Goal: Information Seeking & Learning: Learn about a topic

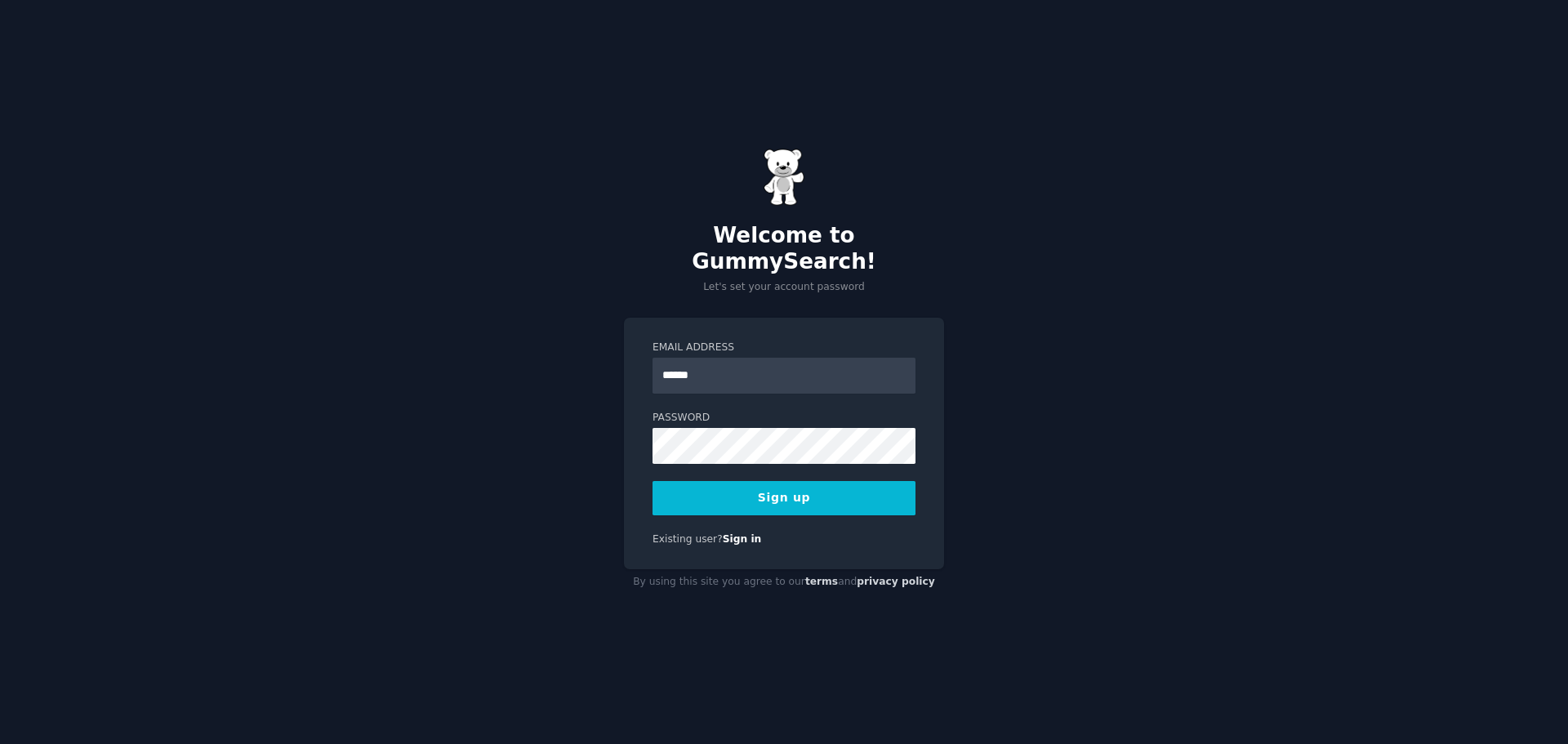
type input "**********"
click at [799, 486] on button "Sign up" at bounding box center [784, 498] width 263 height 34
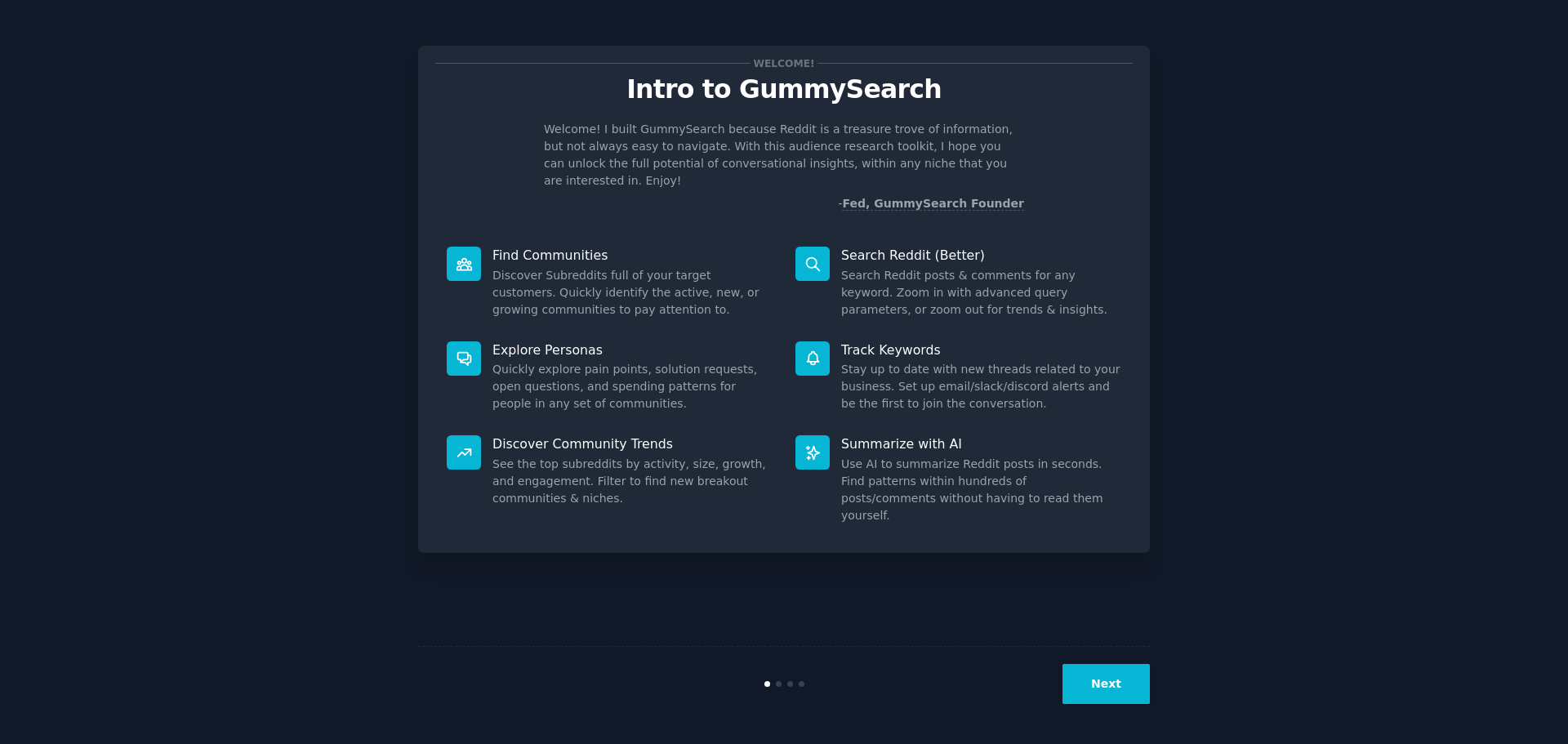
click at [1095, 681] on button "Next" at bounding box center [1106, 684] width 87 height 40
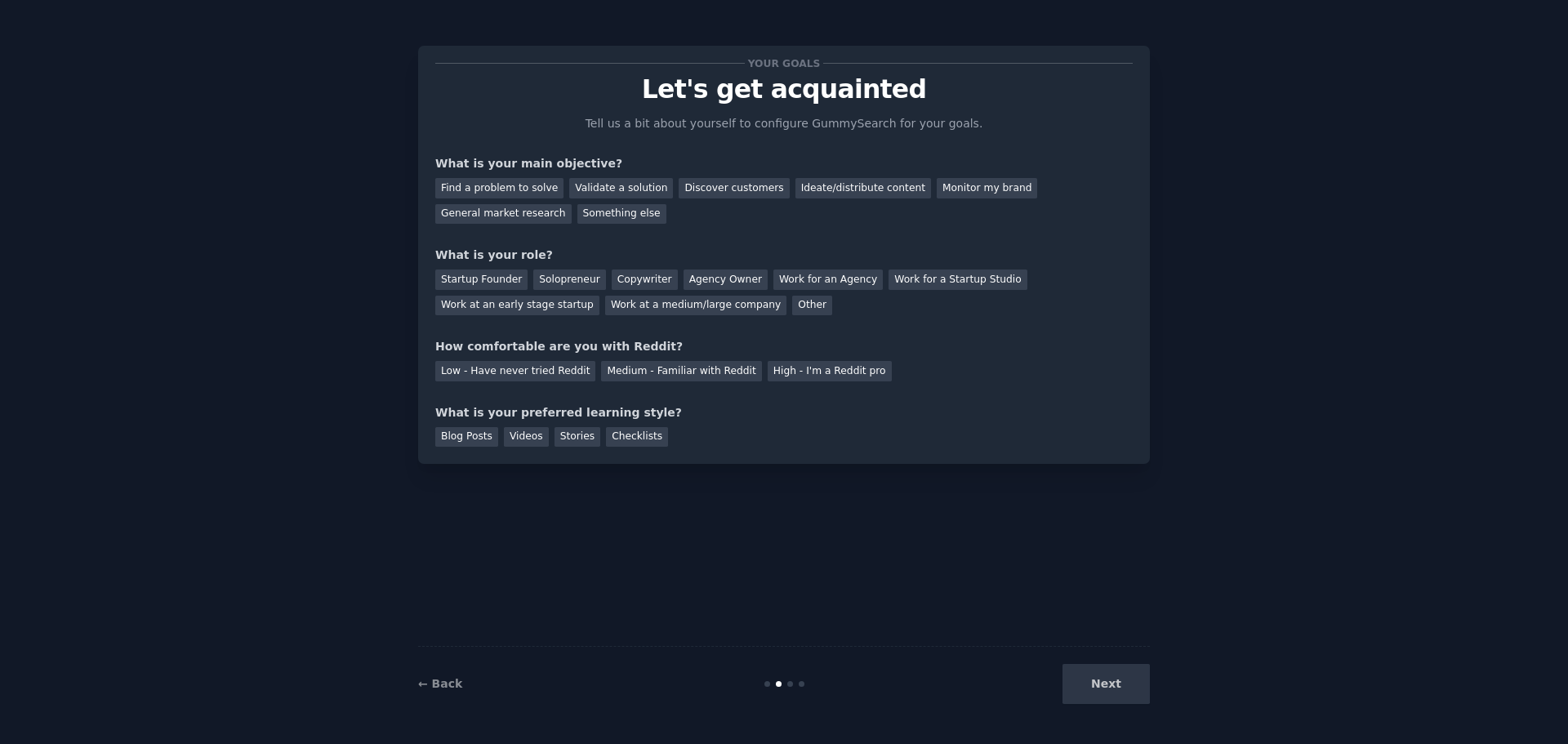
click at [1094, 681] on div "Next" at bounding box center [1028, 684] width 244 height 40
click at [428, 667] on div "← Back Next" at bounding box center [784, 684] width 732 height 75
click at [437, 680] on link "← Back" at bounding box center [440, 684] width 44 height 13
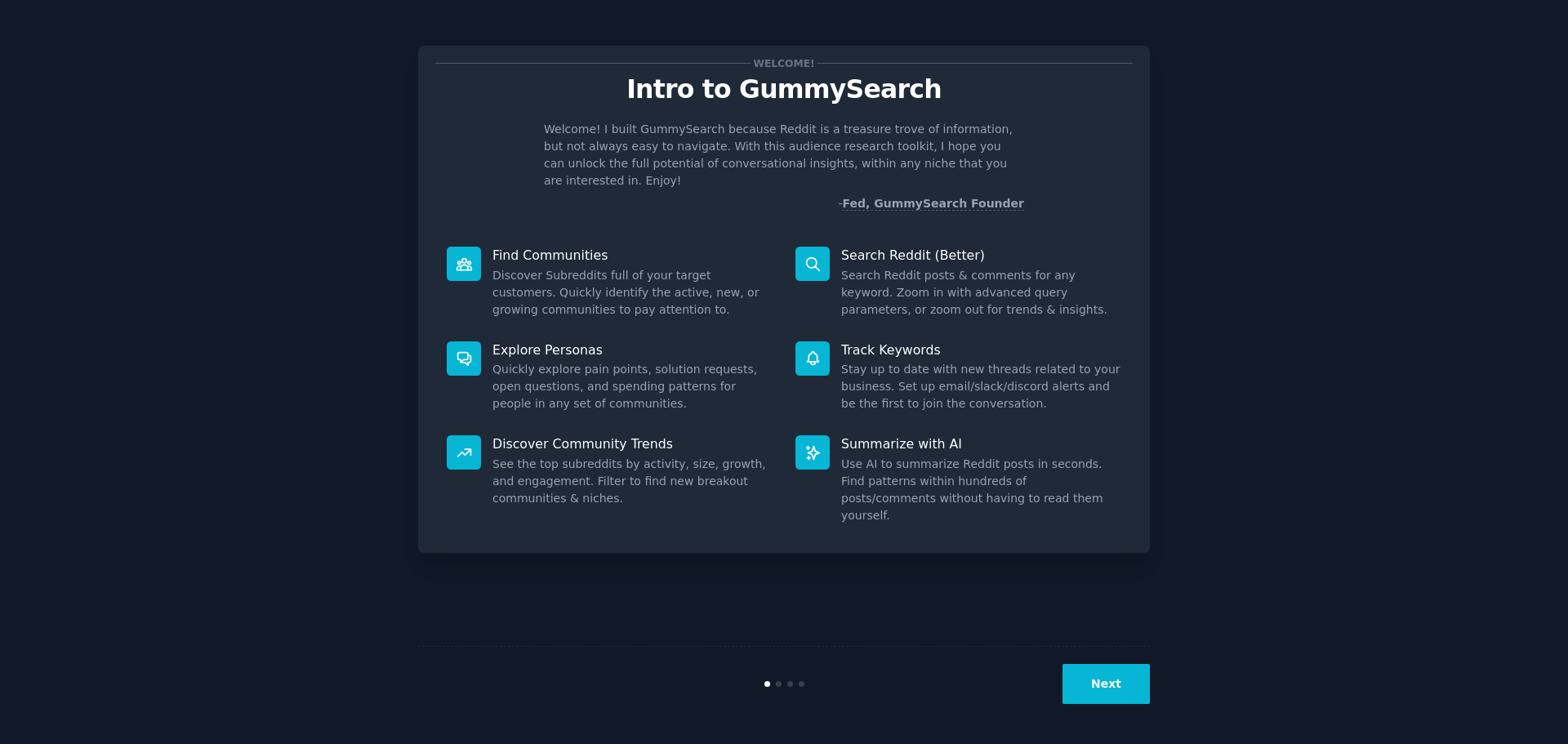
click at [1101, 690] on button "Next" at bounding box center [1106, 684] width 87 height 40
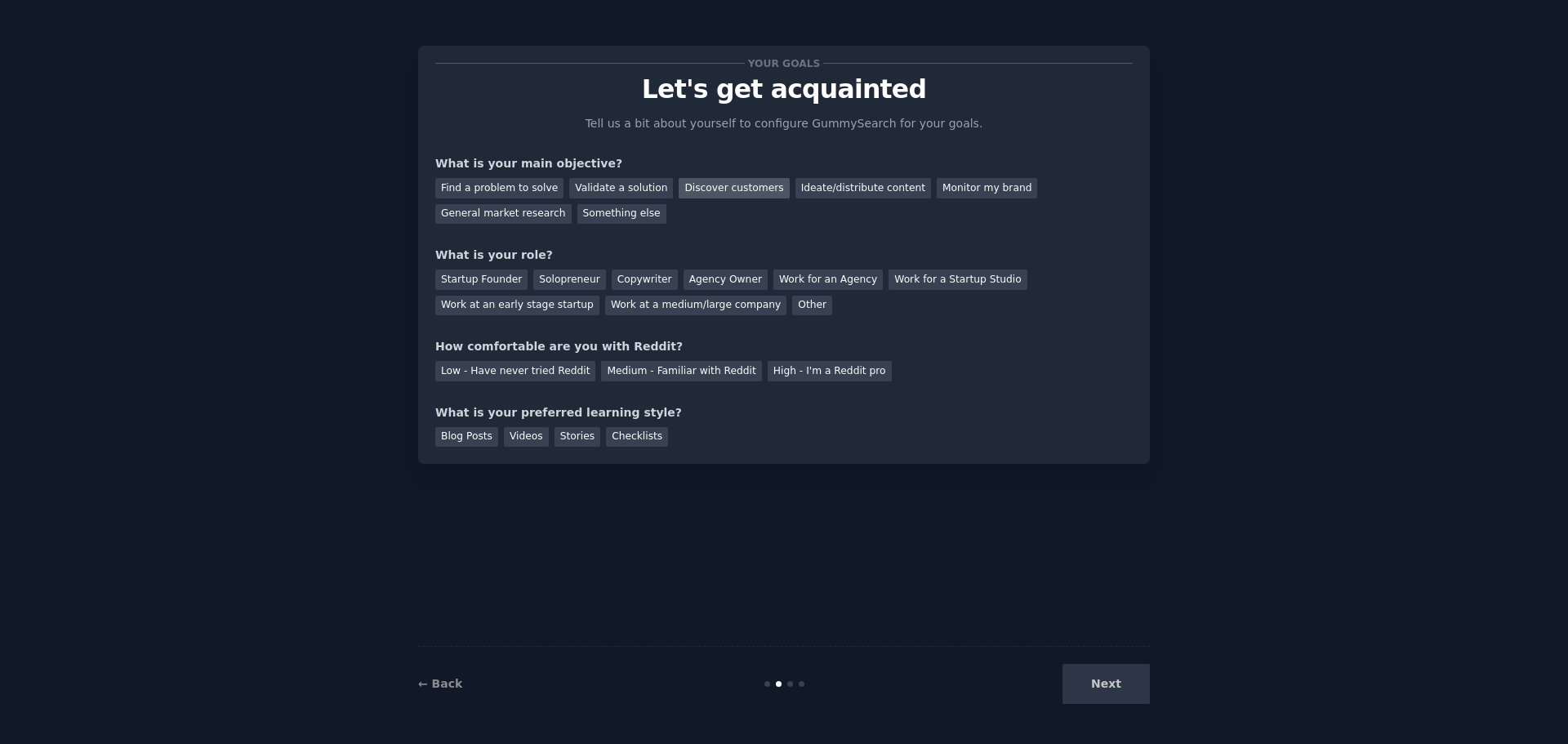
click at [682, 191] on div "Discover customers" at bounding box center [734, 188] width 111 height 20
click at [937, 184] on div "Monitor my brand" at bounding box center [987, 188] width 100 height 20
click at [730, 181] on div "Discover customers" at bounding box center [734, 188] width 111 height 20
drag, startPoint x: 1040, startPoint y: 194, endPoint x: 1032, endPoint y: 198, distance: 8.9
click at [572, 204] on div "General market research" at bounding box center [503, 214] width 136 height 20
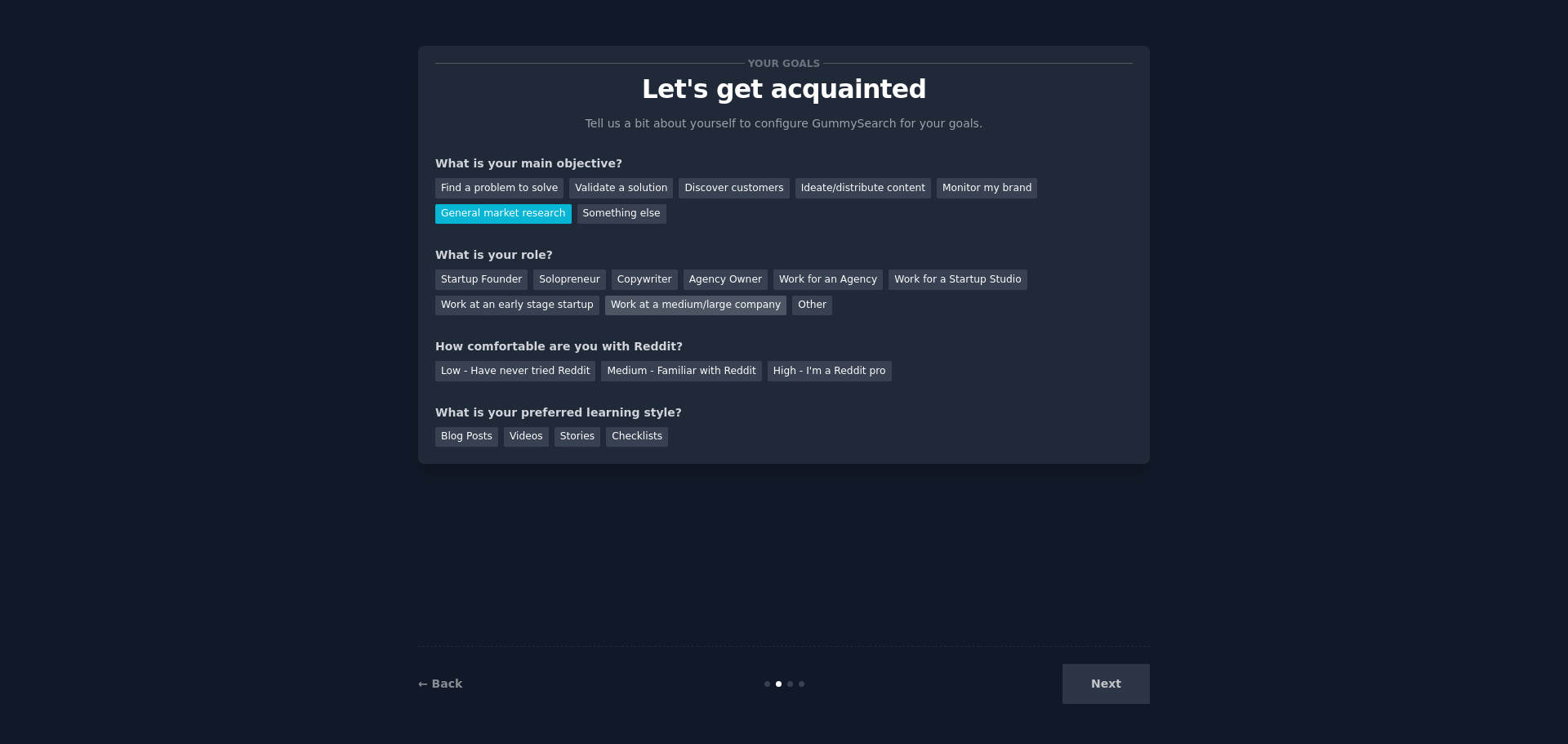
click at [605, 309] on div "Work at a medium/large company" at bounding box center [696, 305] width 182 height 20
click at [652, 375] on div "Medium - Familiar with Reddit" at bounding box center [681, 371] width 160 height 20
click at [608, 434] on div "Checklists" at bounding box center [637, 437] width 62 height 20
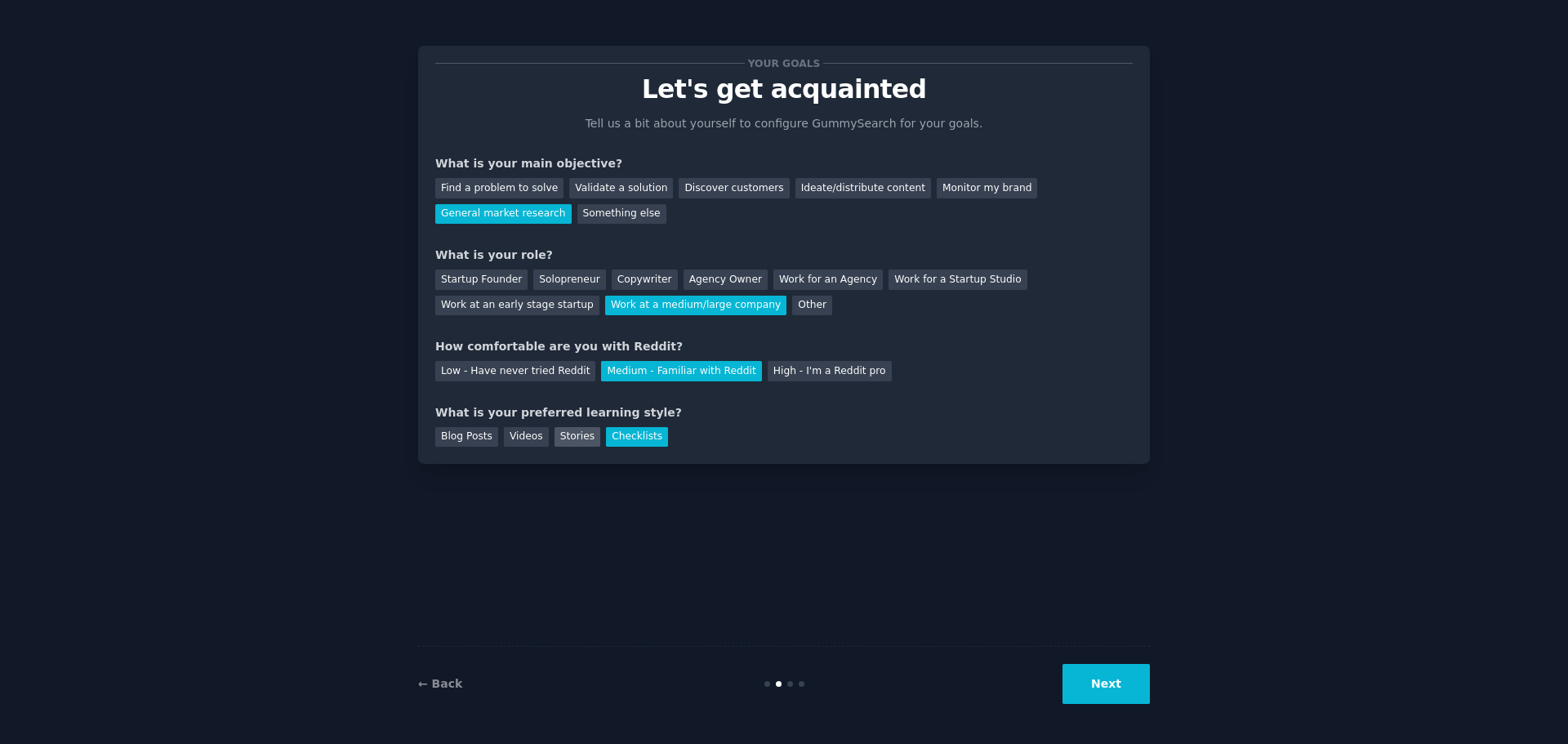
click at [565, 434] on div "Stories" at bounding box center [577, 437] width 46 height 20
click at [527, 433] on div "Videos" at bounding box center [527, 437] width 45 height 20
click at [472, 432] on div "Blog Posts" at bounding box center [466, 437] width 63 height 20
click at [772, 417] on div "What is your preferred learning style?" at bounding box center [784, 413] width 697 height 17
click at [563, 434] on div "Stories" at bounding box center [577, 437] width 46 height 20
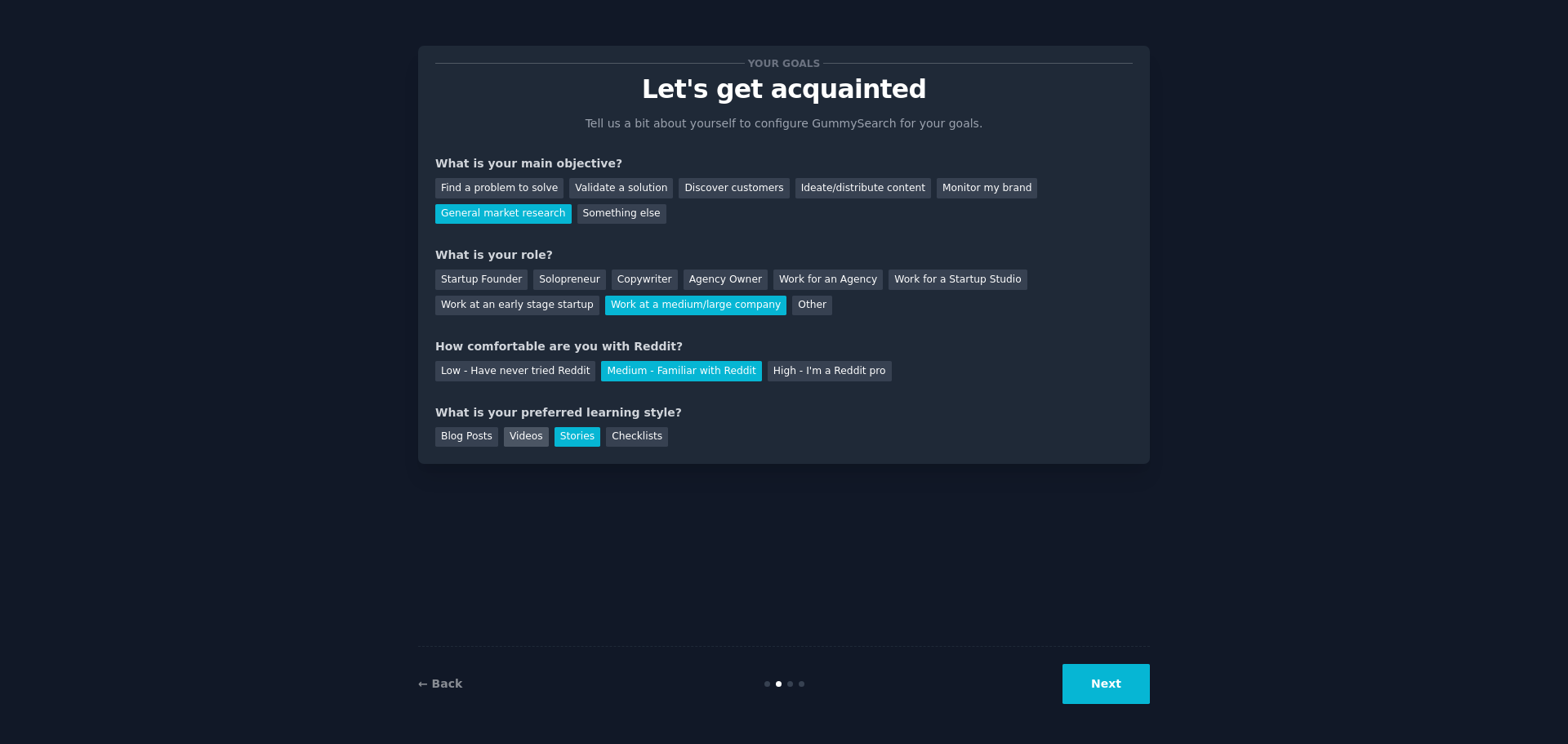
click at [525, 440] on div "Videos" at bounding box center [527, 437] width 45 height 20
click at [1070, 686] on button "Next" at bounding box center [1106, 684] width 87 height 40
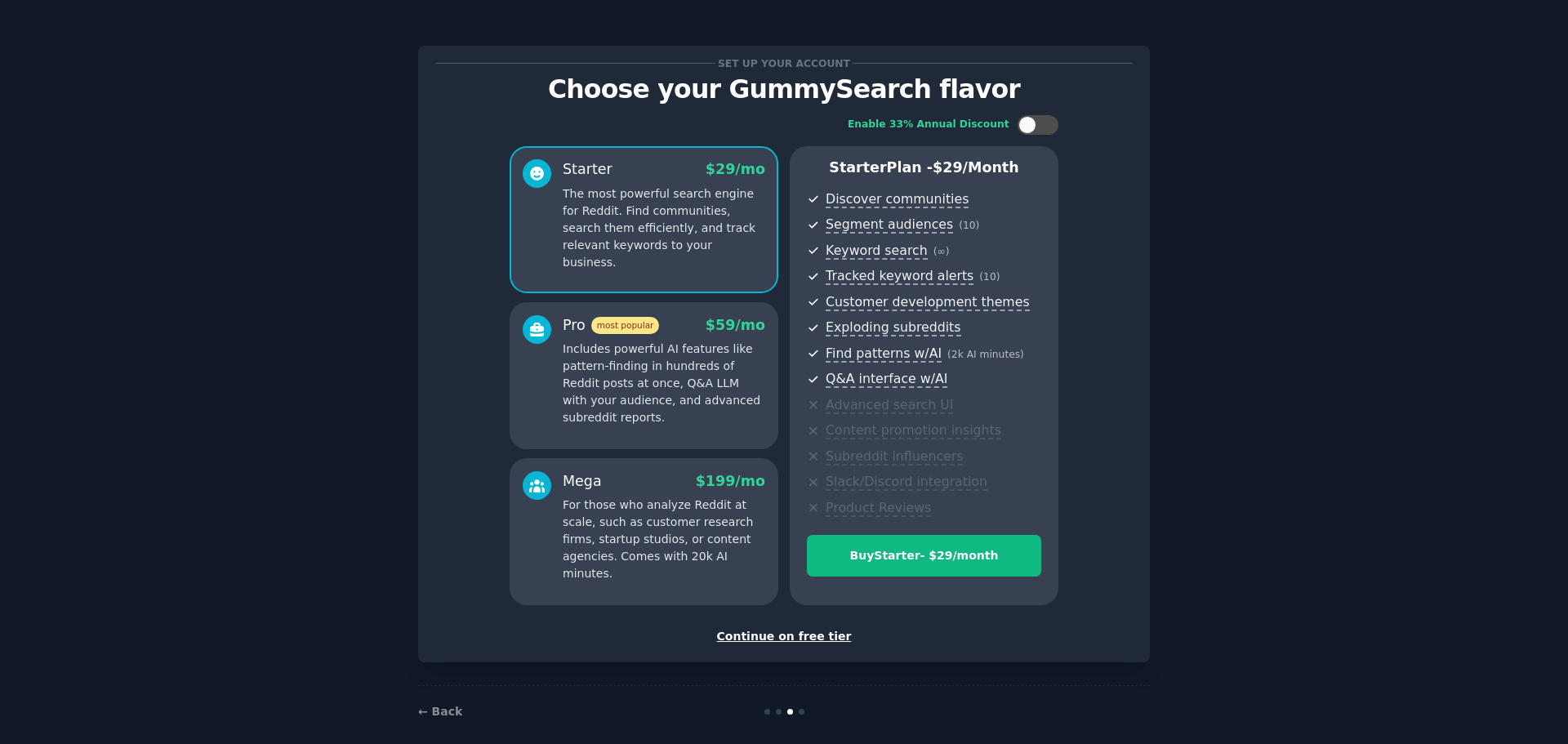
click at [777, 630] on div "Continue on free tier" at bounding box center [784, 636] width 697 height 17
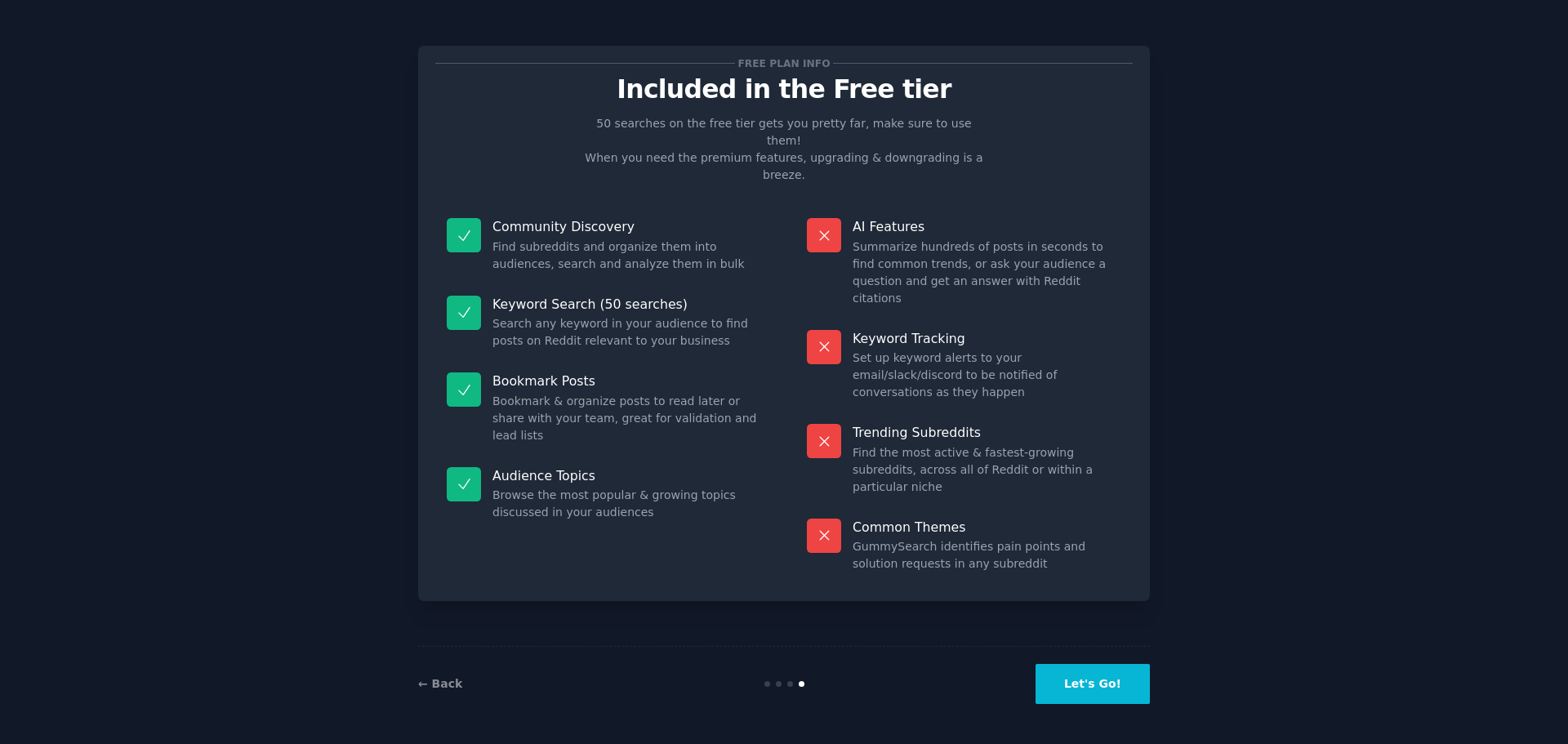
click at [1091, 706] on div "← Back Let's Go!" at bounding box center [784, 684] width 732 height 75
click at [1095, 695] on button "Let's Go!" at bounding box center [1092, 684] width 115 height 40
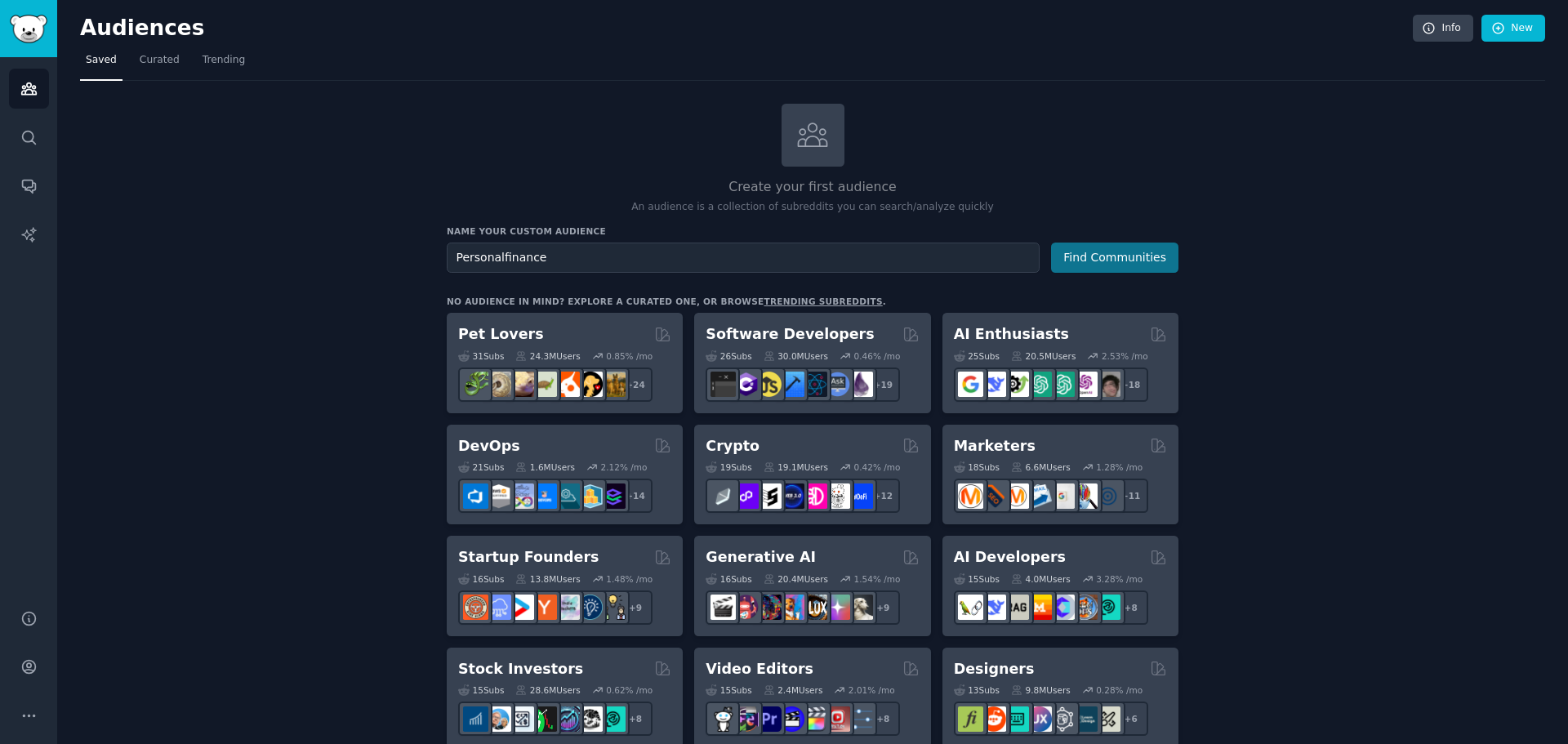
type input "Personalfinance"
click at [1133, 261] on button "Find Communities" at bounding box center [1115, 258] width 127 height 30
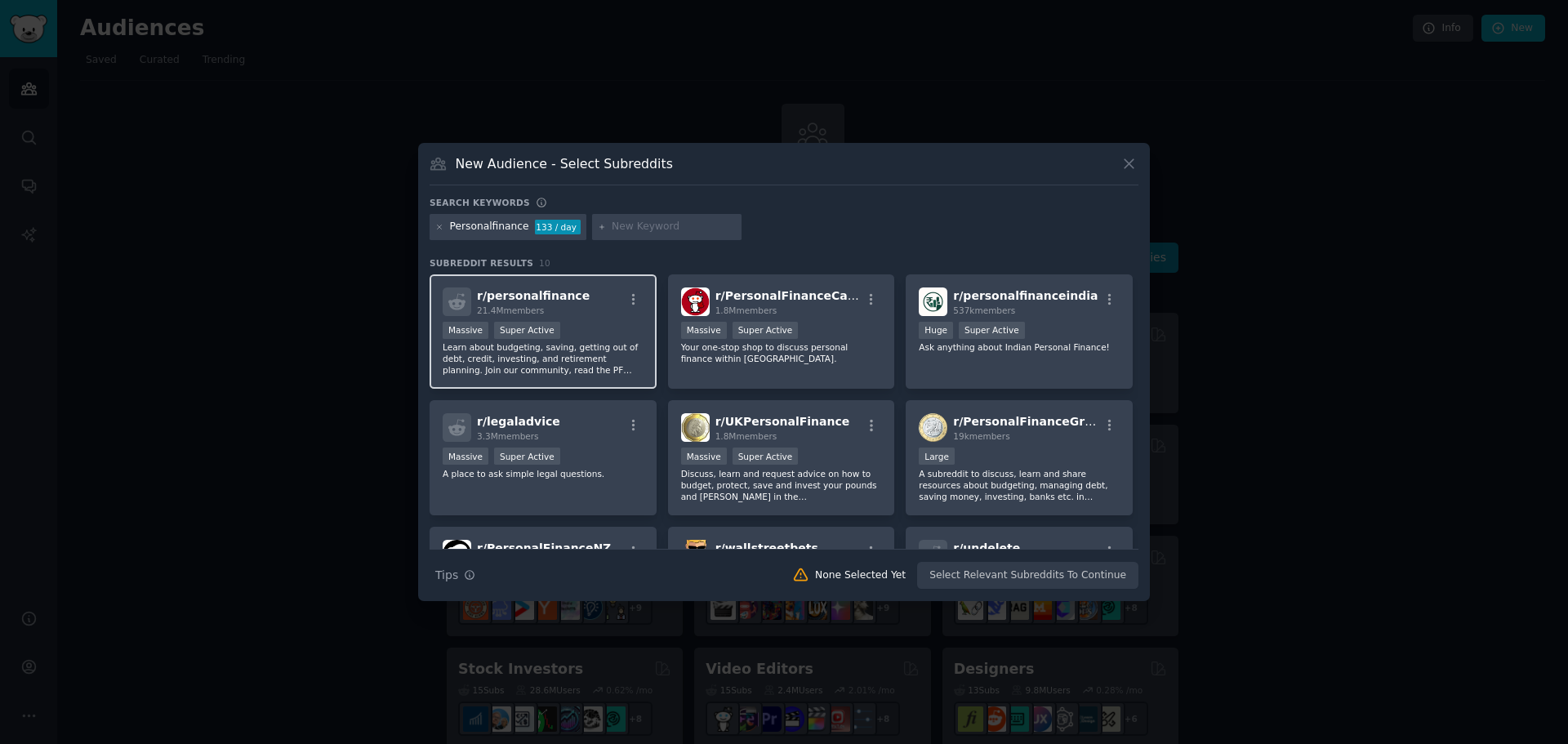
click at [516, 362] on p "Learn about budgeting, saving, getting out of debt, credit, investing, and reti…" at bounding box center [543, 358] width 201 height 34
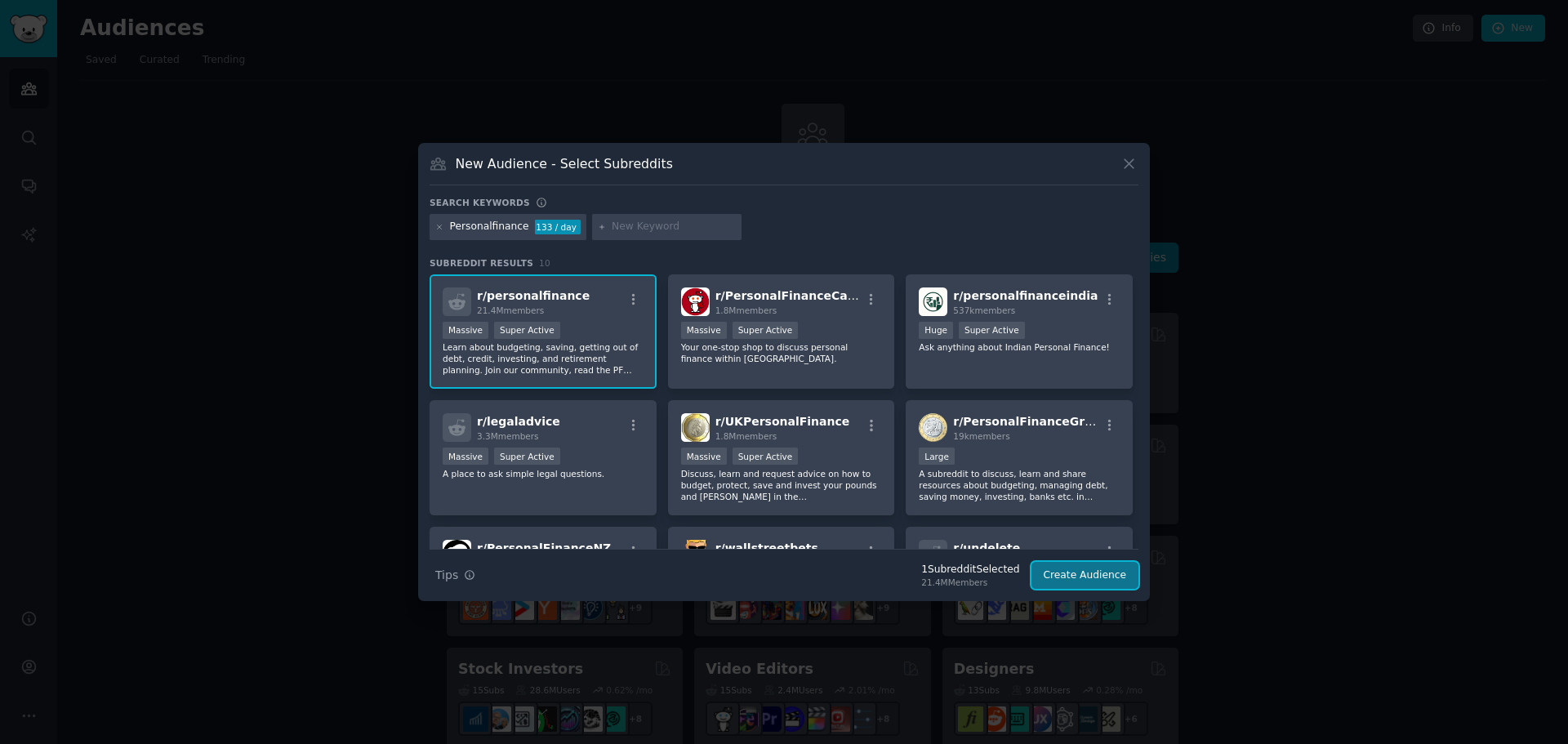
click at [1079, 580] on button "Create Audience" at bounding box center [1085, 575] width 108 height 28
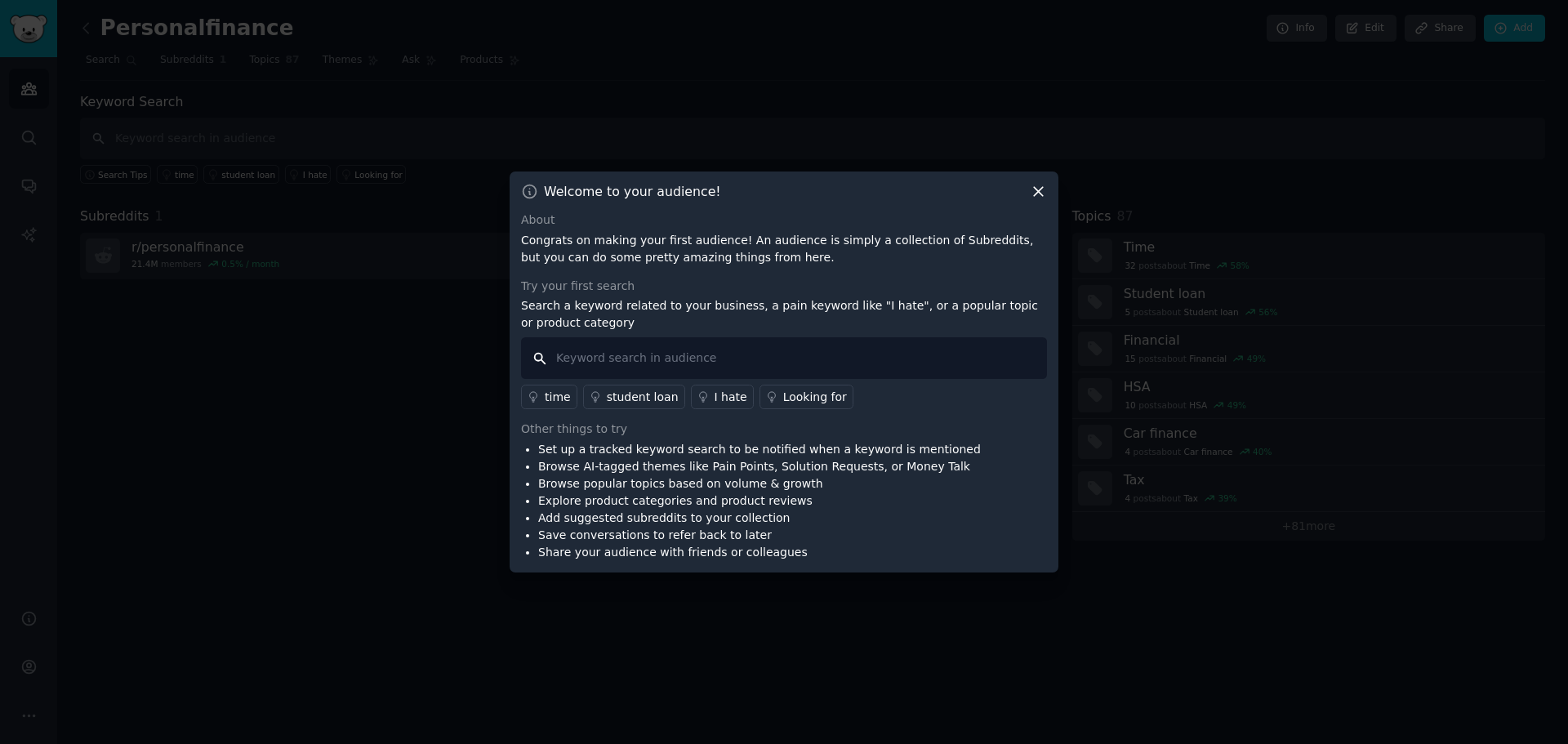
click at [697, 346] on input "text" at bounding box center [784, 358] width 526 height 42
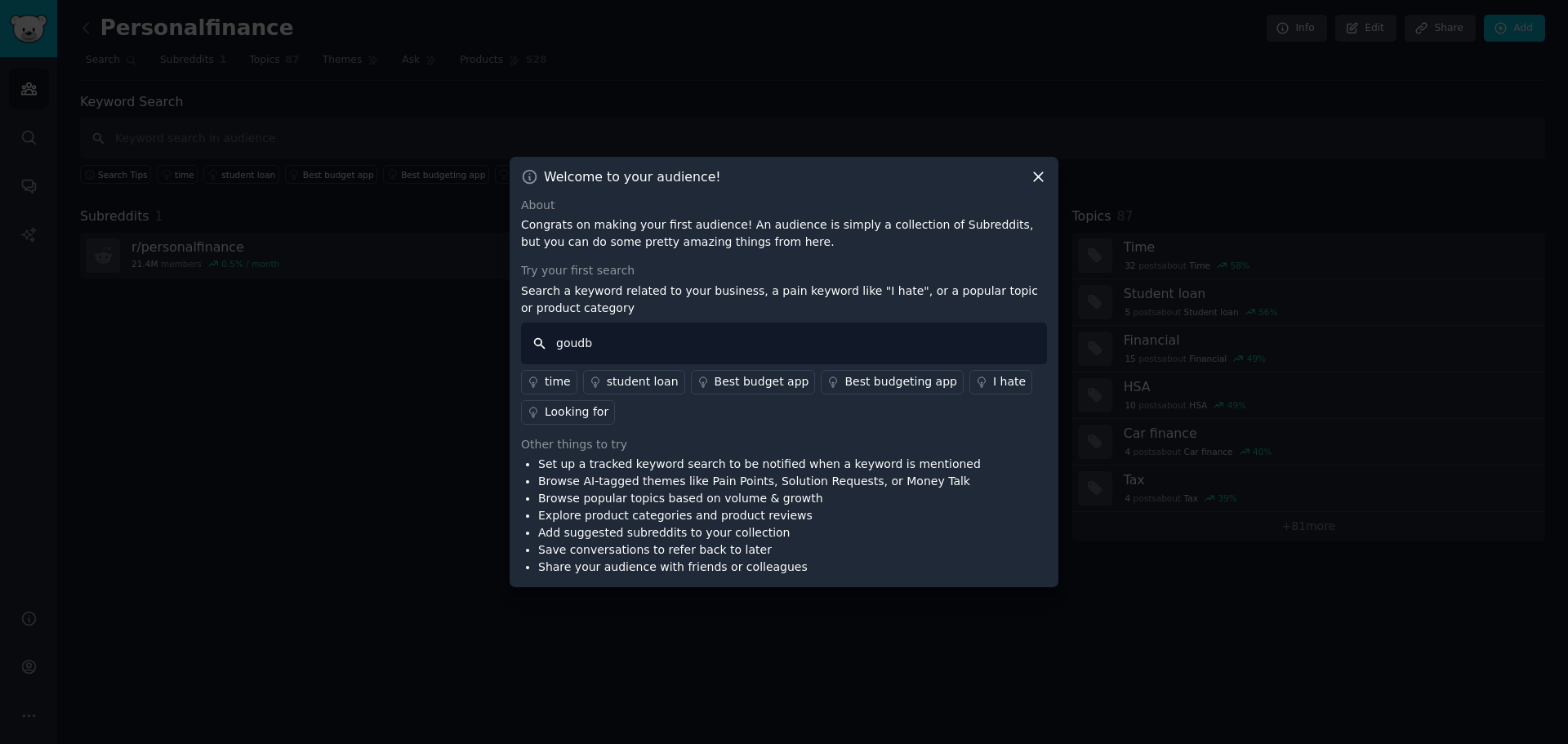
type input "[PERSON_NAME]"
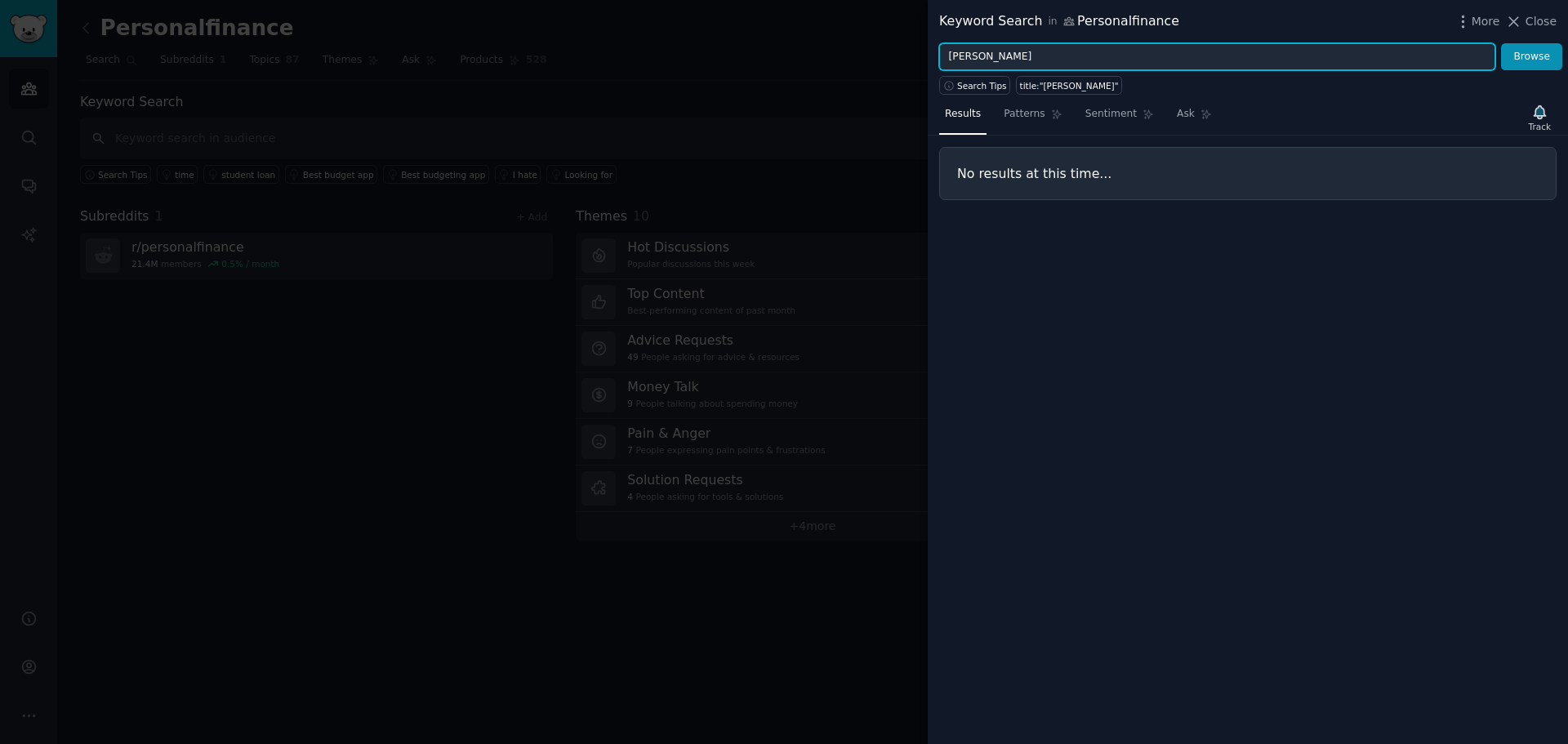
click at [1000, 61] on input "[PERSON_NAME]" at bounding box center [1217, 57] width 556 height 28
type input "g"
click at [1501, 44] on button "Browse" at bounding box center [1531, 57] width 61 height 28
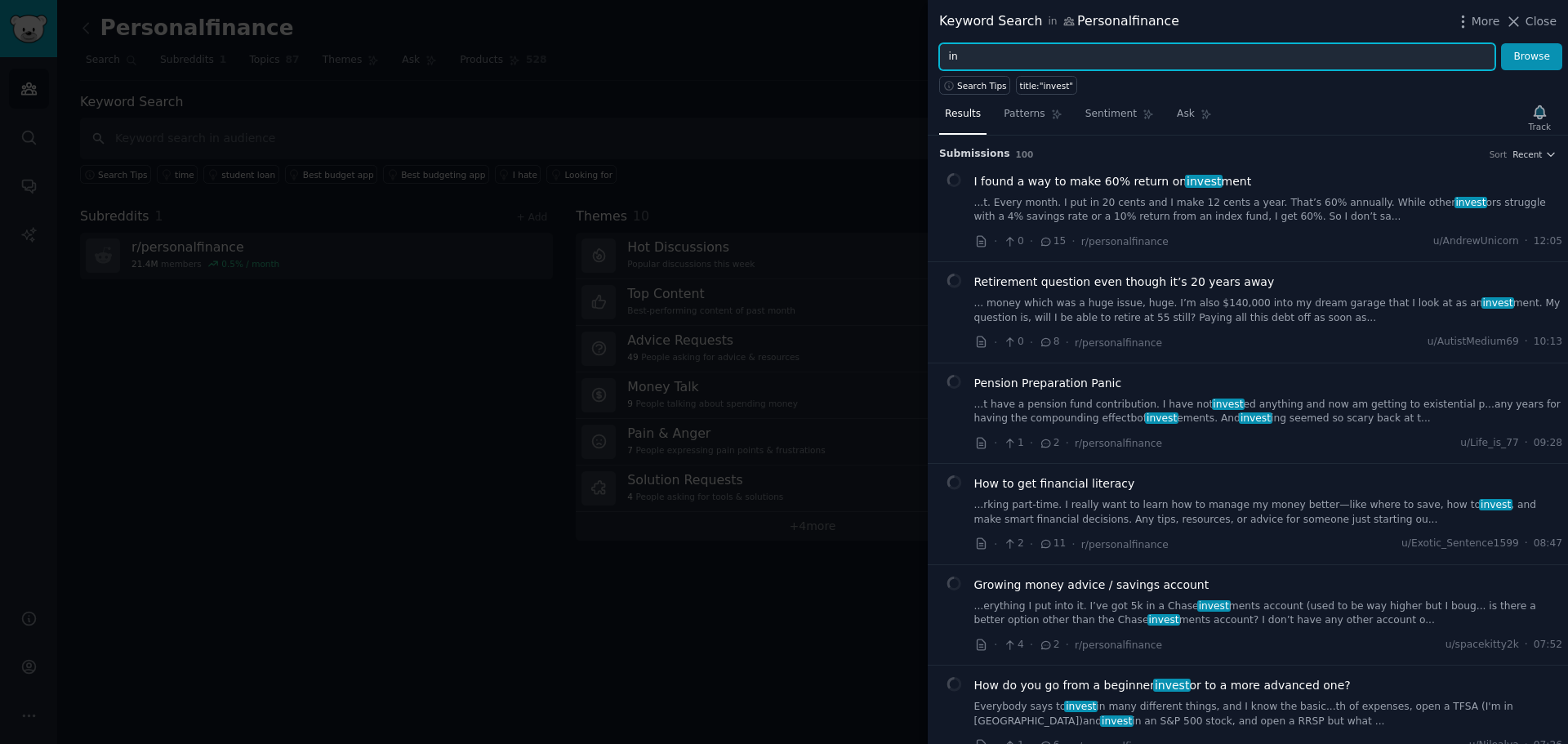
type input "i"
click at [1501, 44] on button "Browse" at bounding box center [1531, 57] width 61 height 28
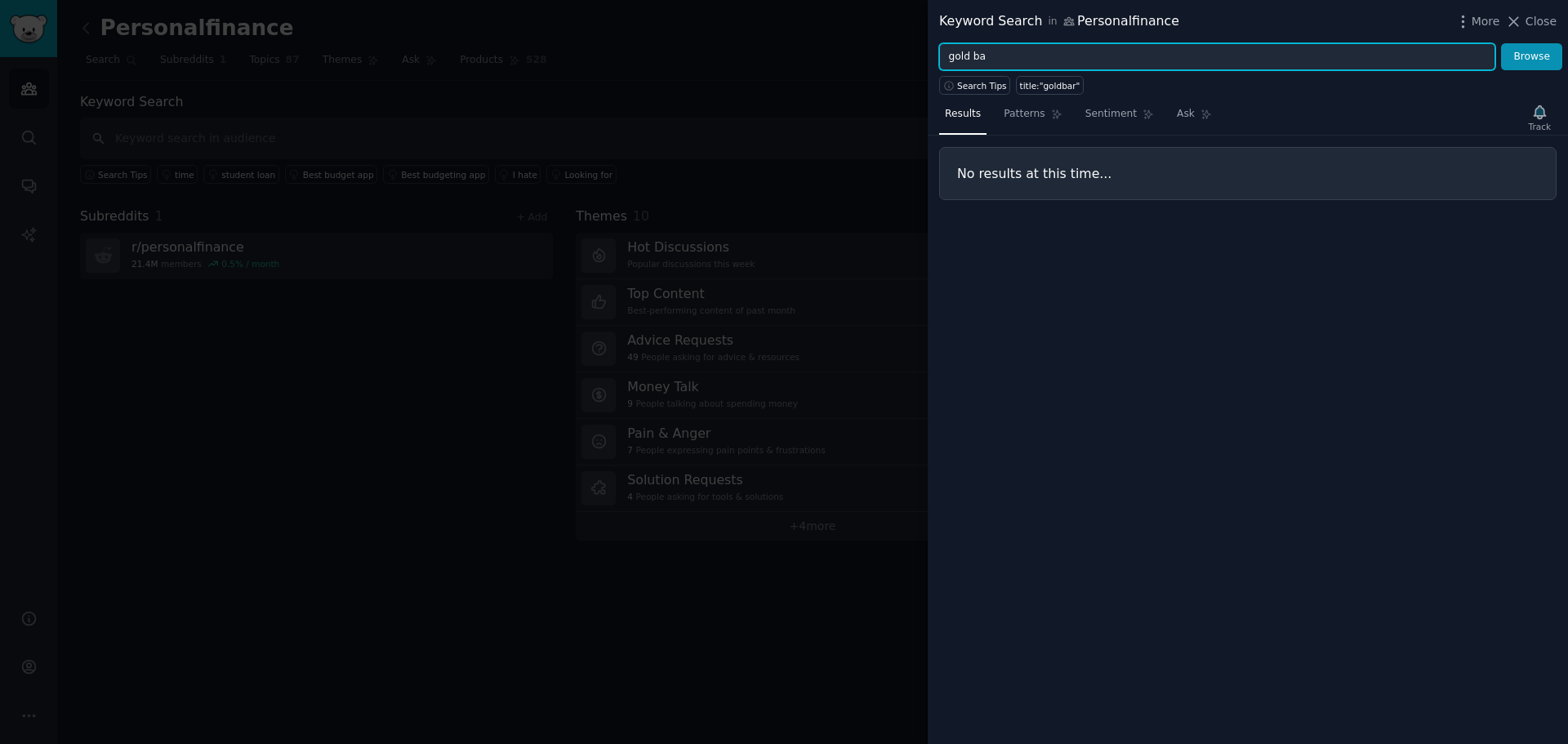
click at [1501, 44] on button "Browse" at bounding box center [1531, 57] width 61 height 28
type input "gold bar"
click at [1501, 44] on button "Browse" at bounding box center [1531, 57] width 61 height 28
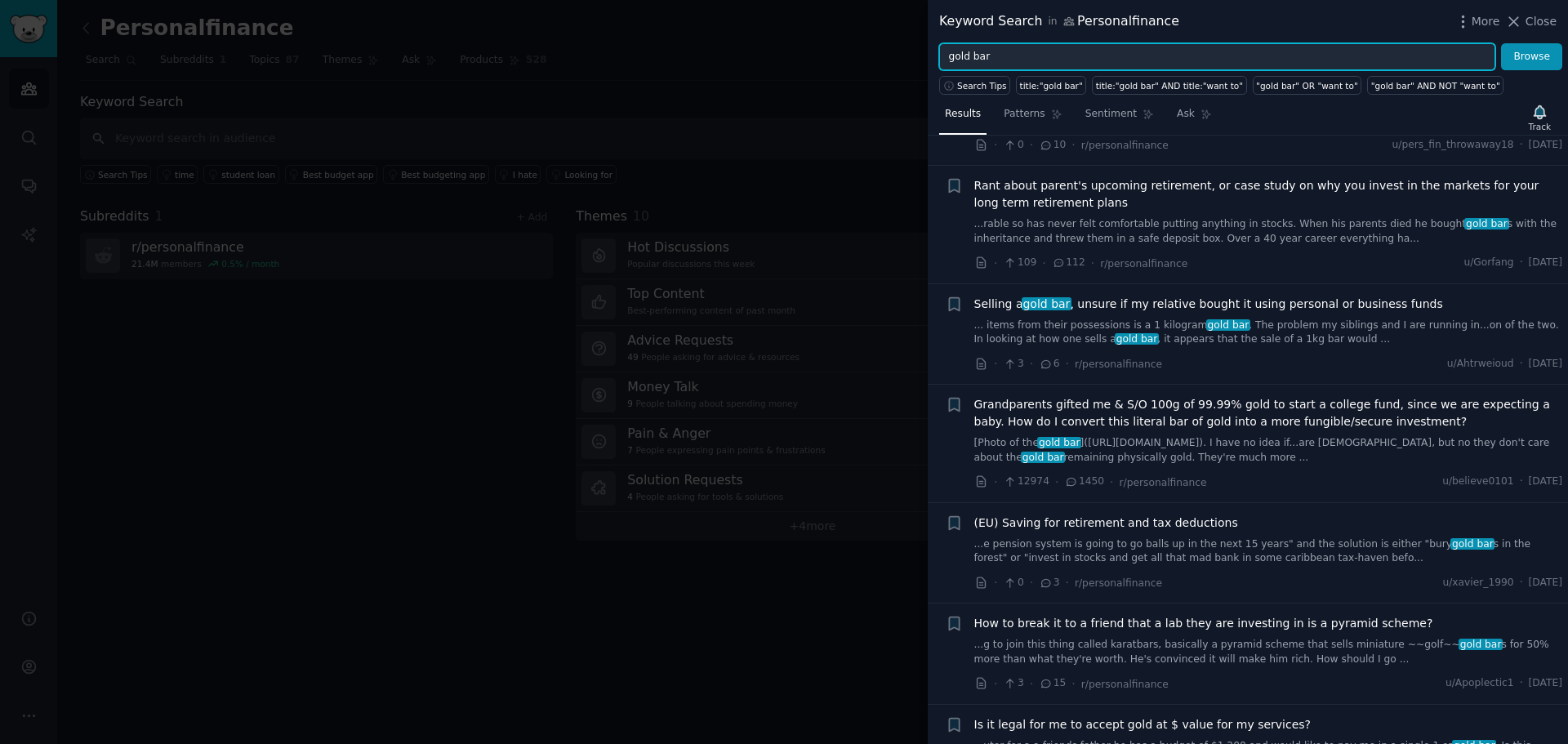
scroll to position [3021, 0]
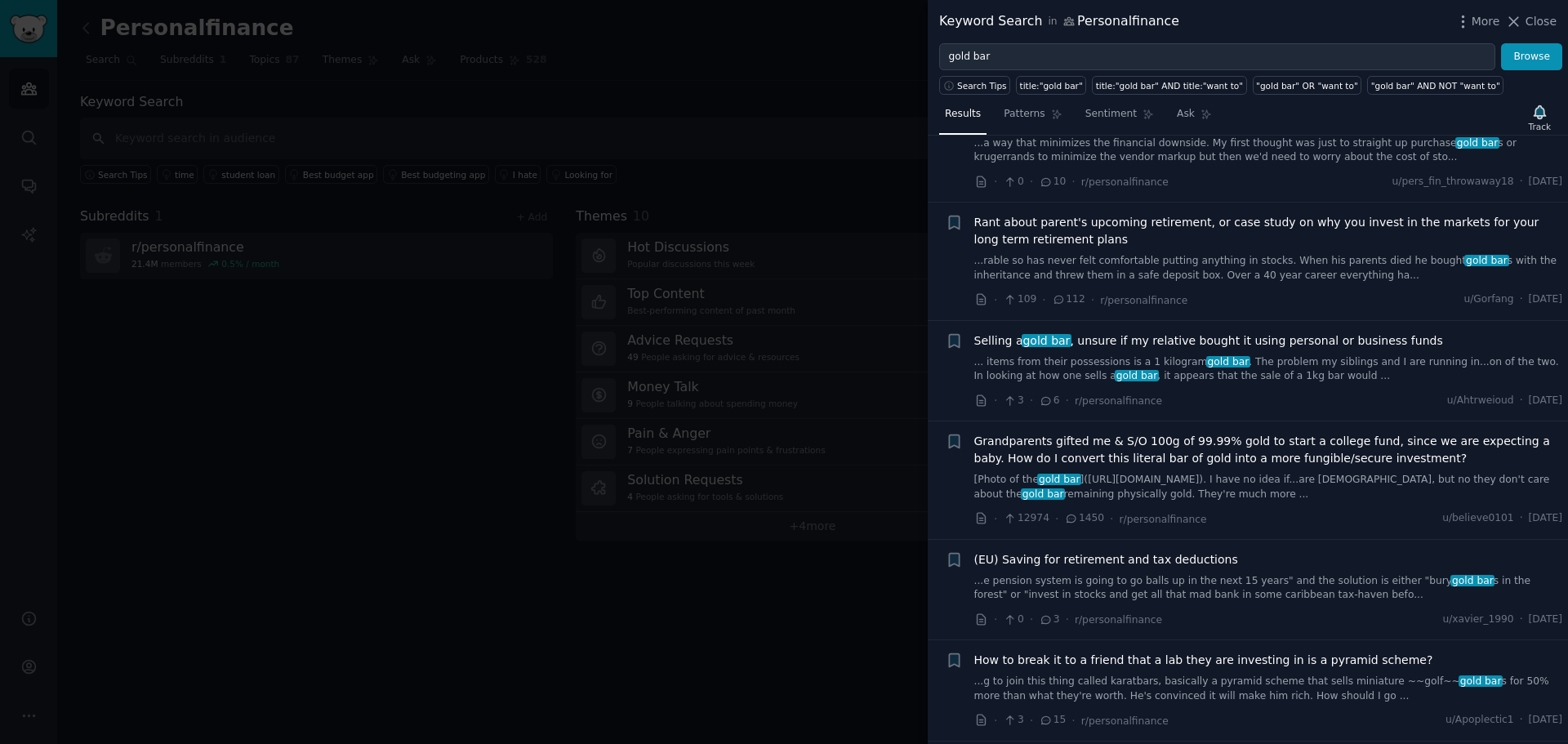
drag, startPoint x: 1516, startPoint y: 23, endPoint x: 1431, endPoint y: 80, distance: 102.3
click at [1516, 23] on icon at bounding box center [1514, 21] width 9 height 9
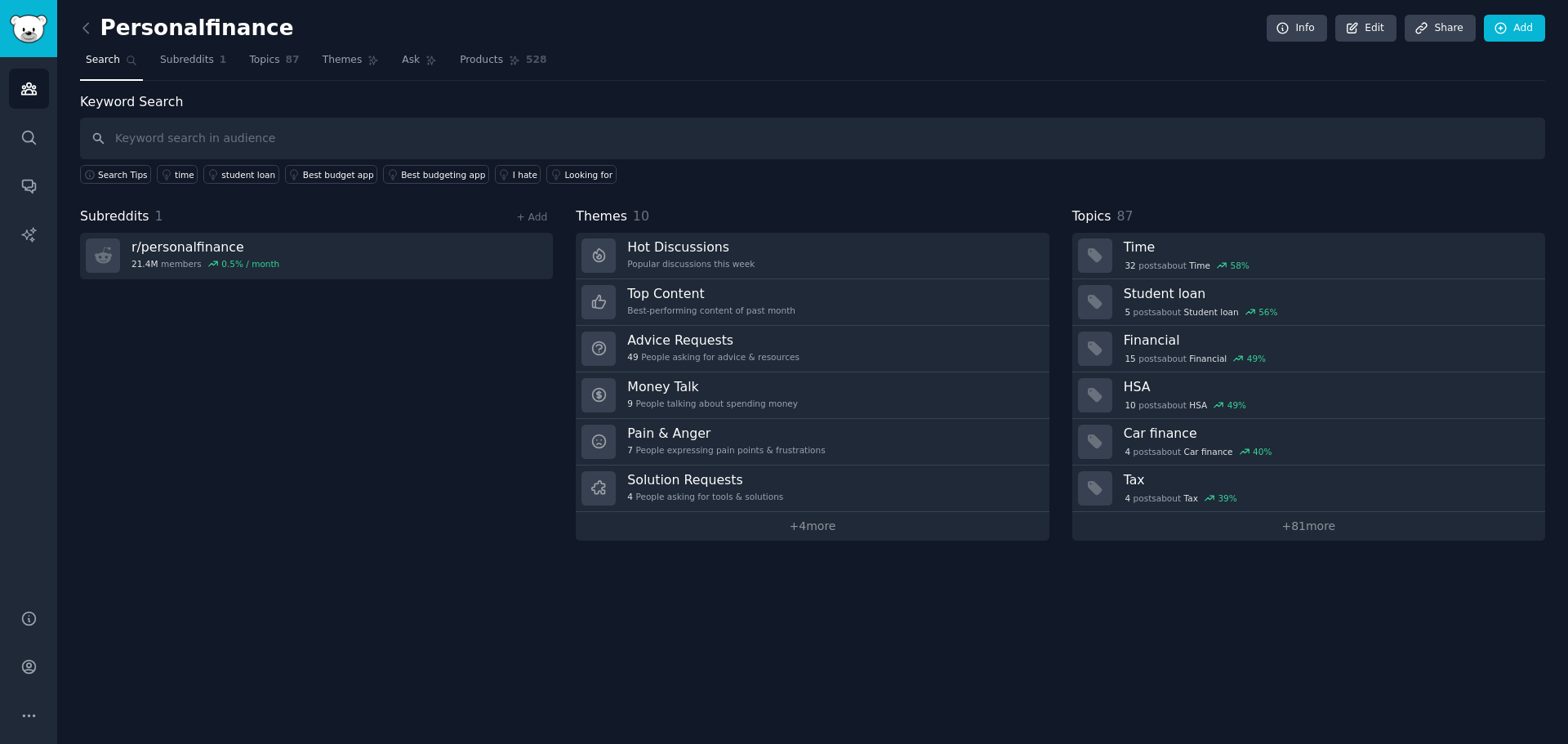
click at [563, 487] on div "Subreddits 1 + Add r/ personalfinance 21.4M members 0.5 % / month Themes 10 Hot…" at bounding box center [813, 373] width 1465 height 334
click at [200, 58] on span "Subreddits" at bounding box center [187, 60] width 54 height 15
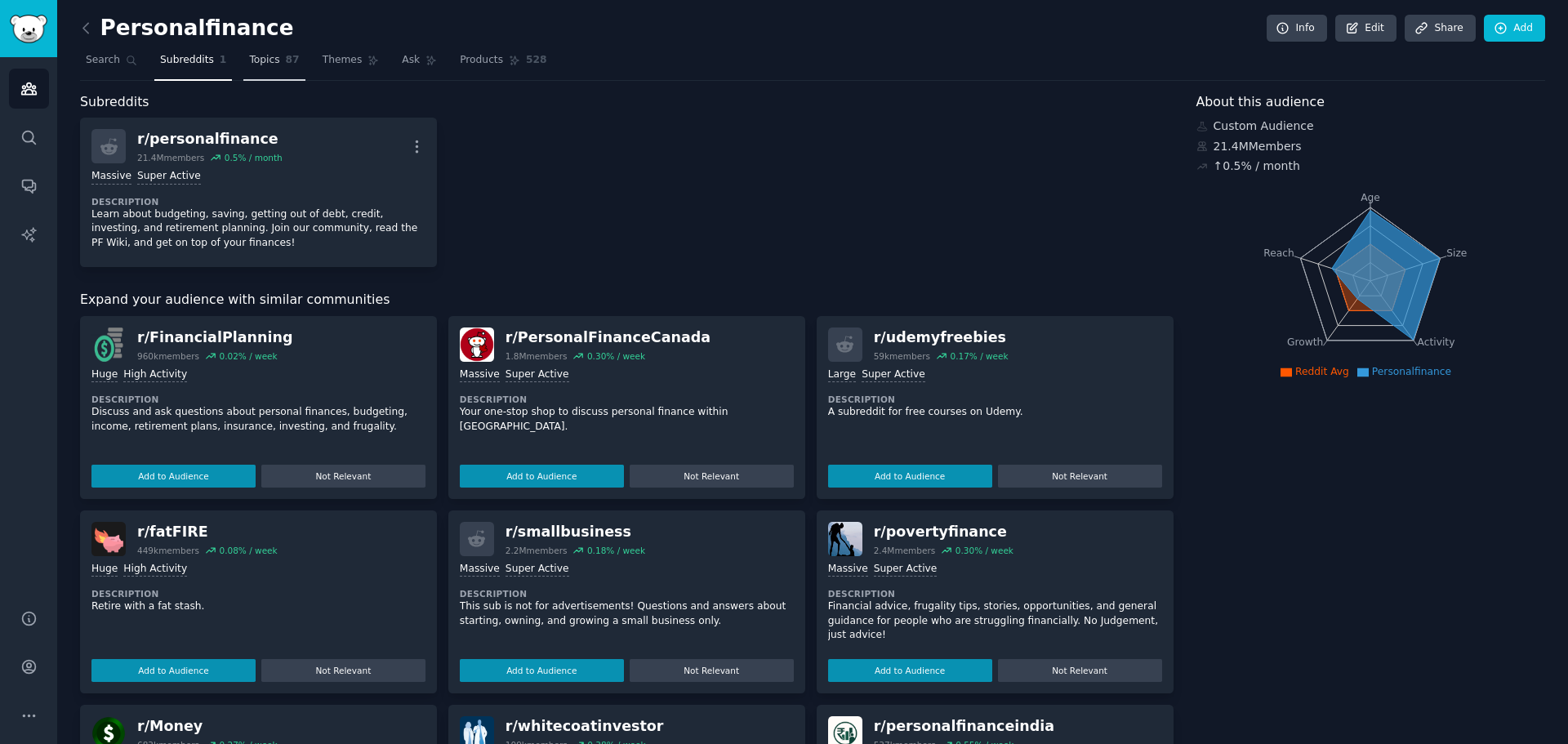
click at [254, 61] on span "Topics" at bounding box center [265, 60] width 30 height 15
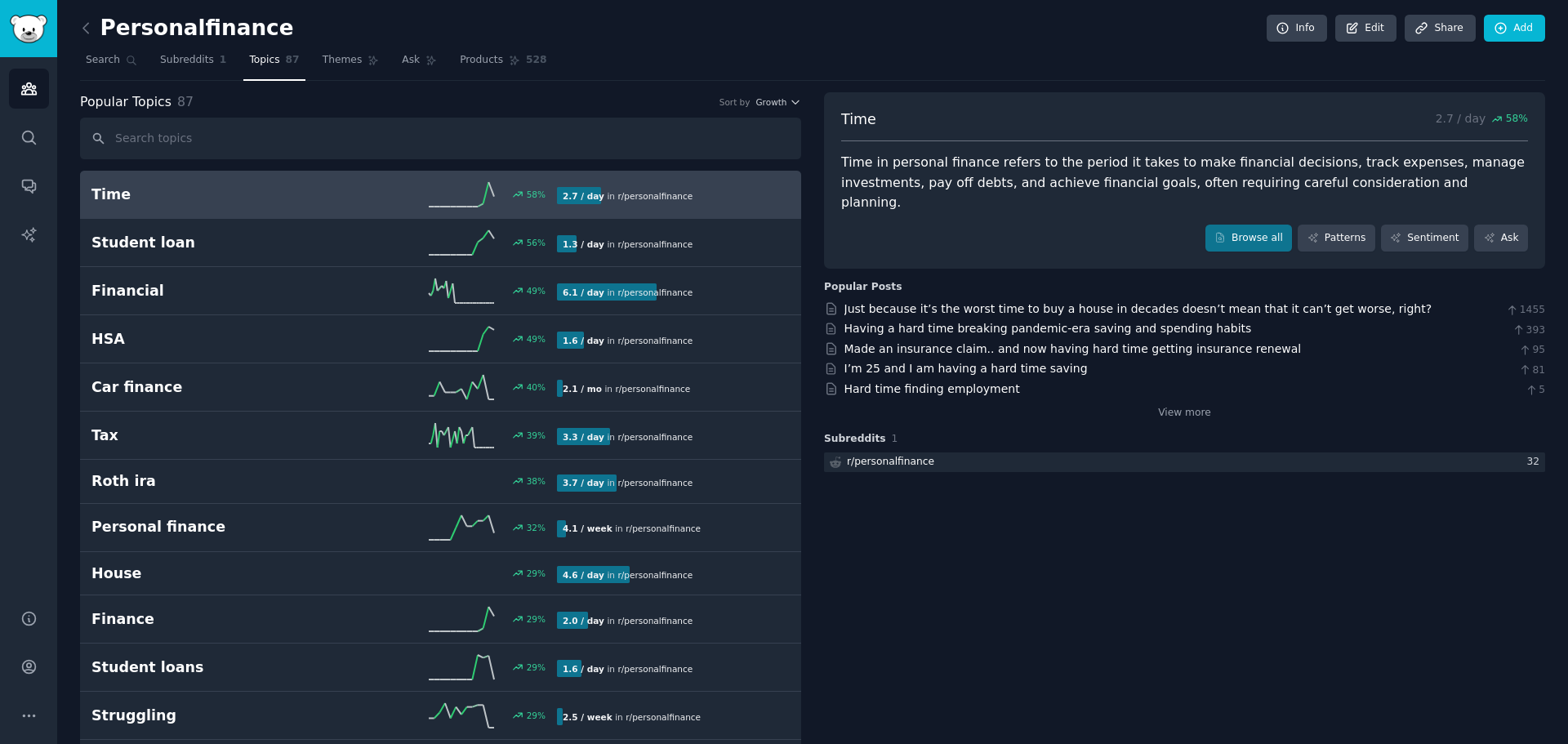
drag, startPoint x: 1156, startPoint y: 612, endPoint x: 1056, endPoint y: 172, distance: 451.2
click at [329, 64] on span "Themes" at bounding box center [342, 60] width 40 height 15
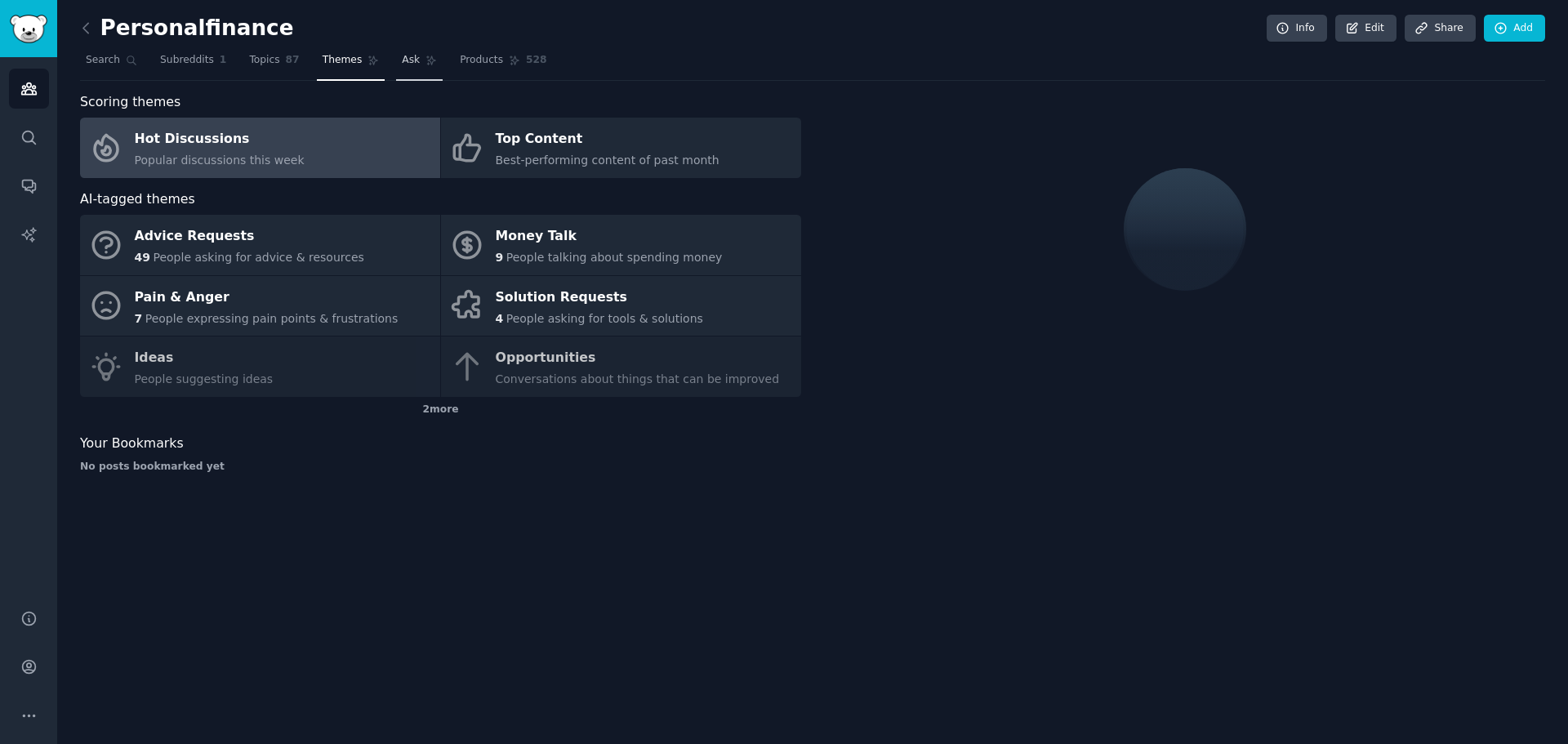
click at [396, 68] on link "Ask" at bounding box center [419, 64] width 47 height 33
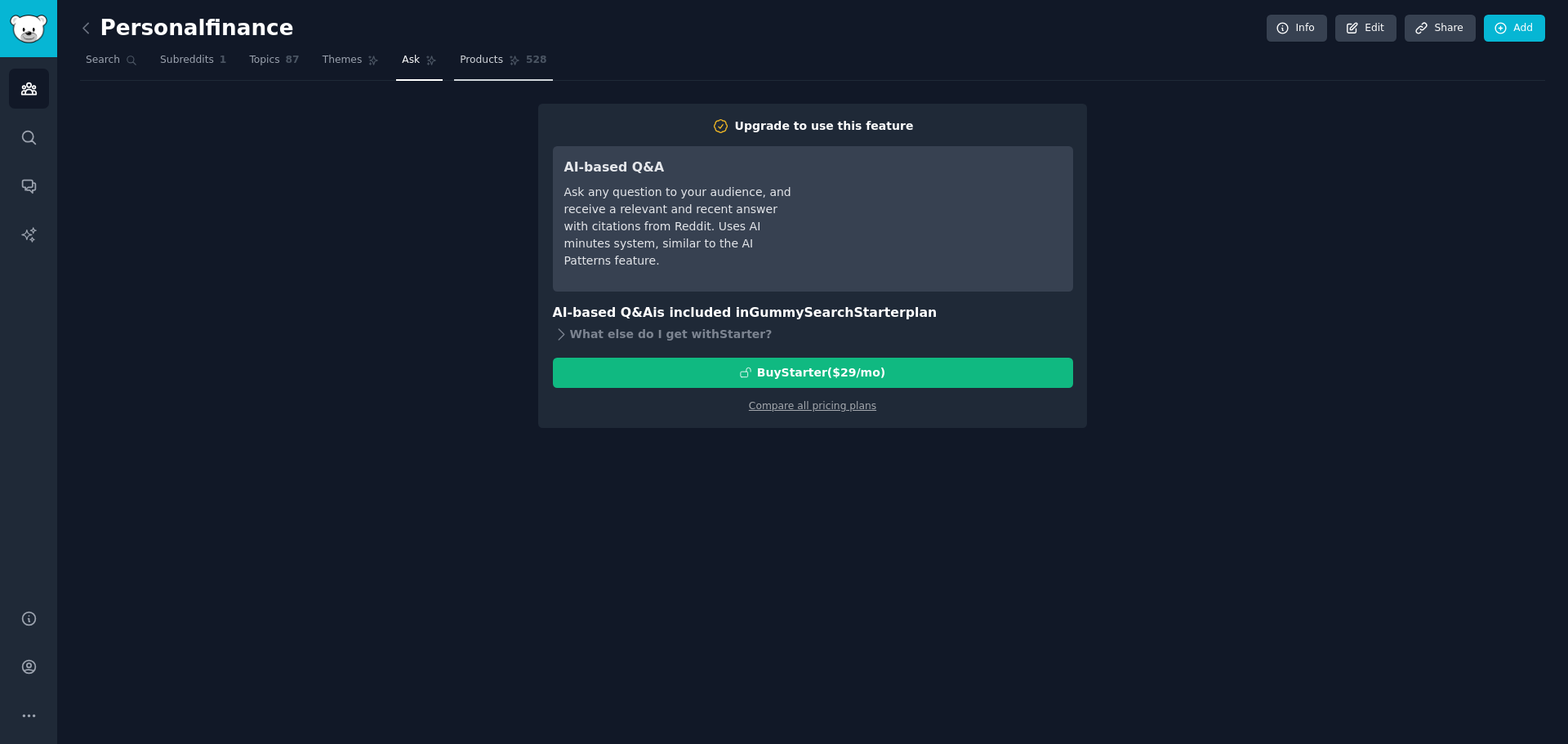
click at [460, 66] on span "Products" at bounding box center [481, 60] width 44 height 15
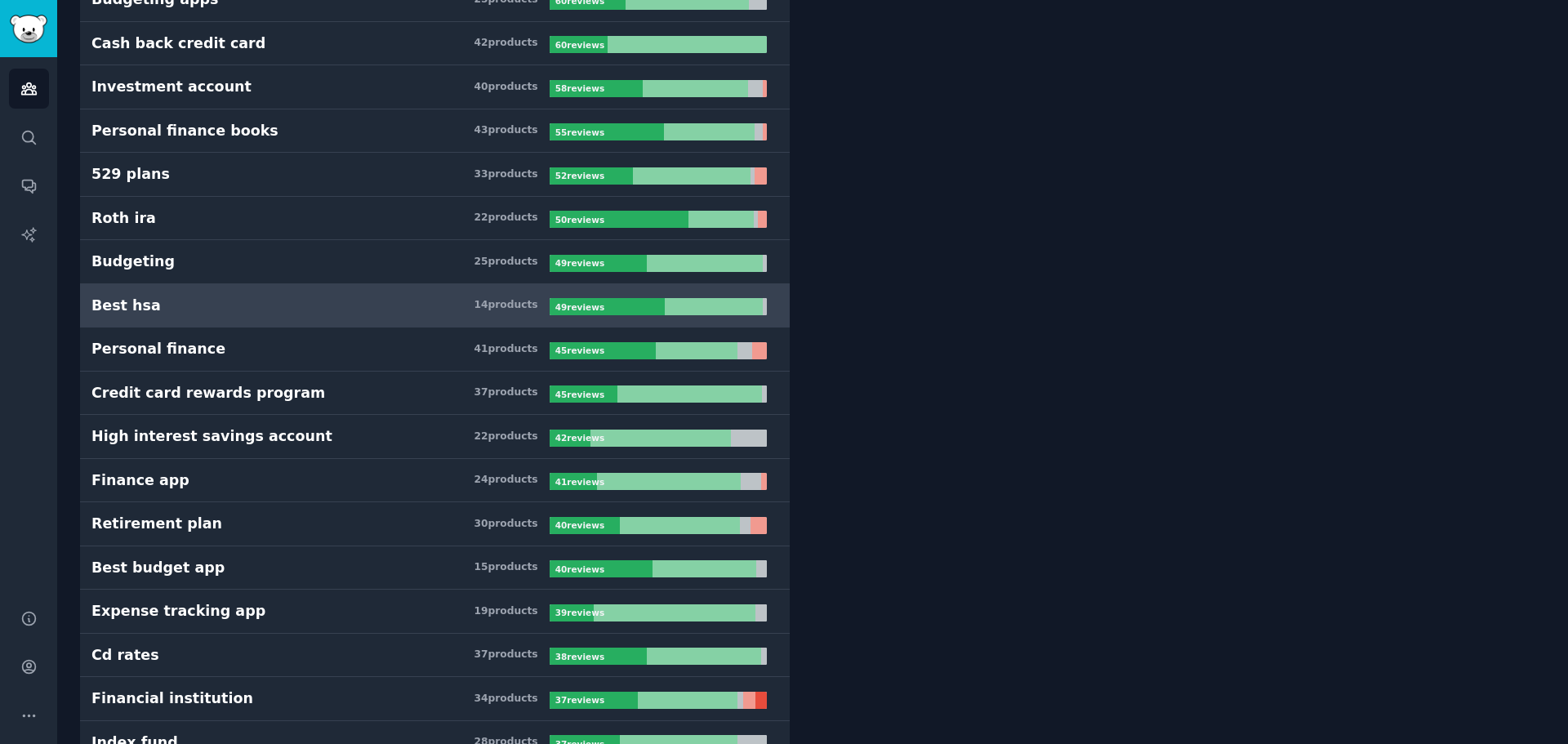
scroll to position [654, 0]
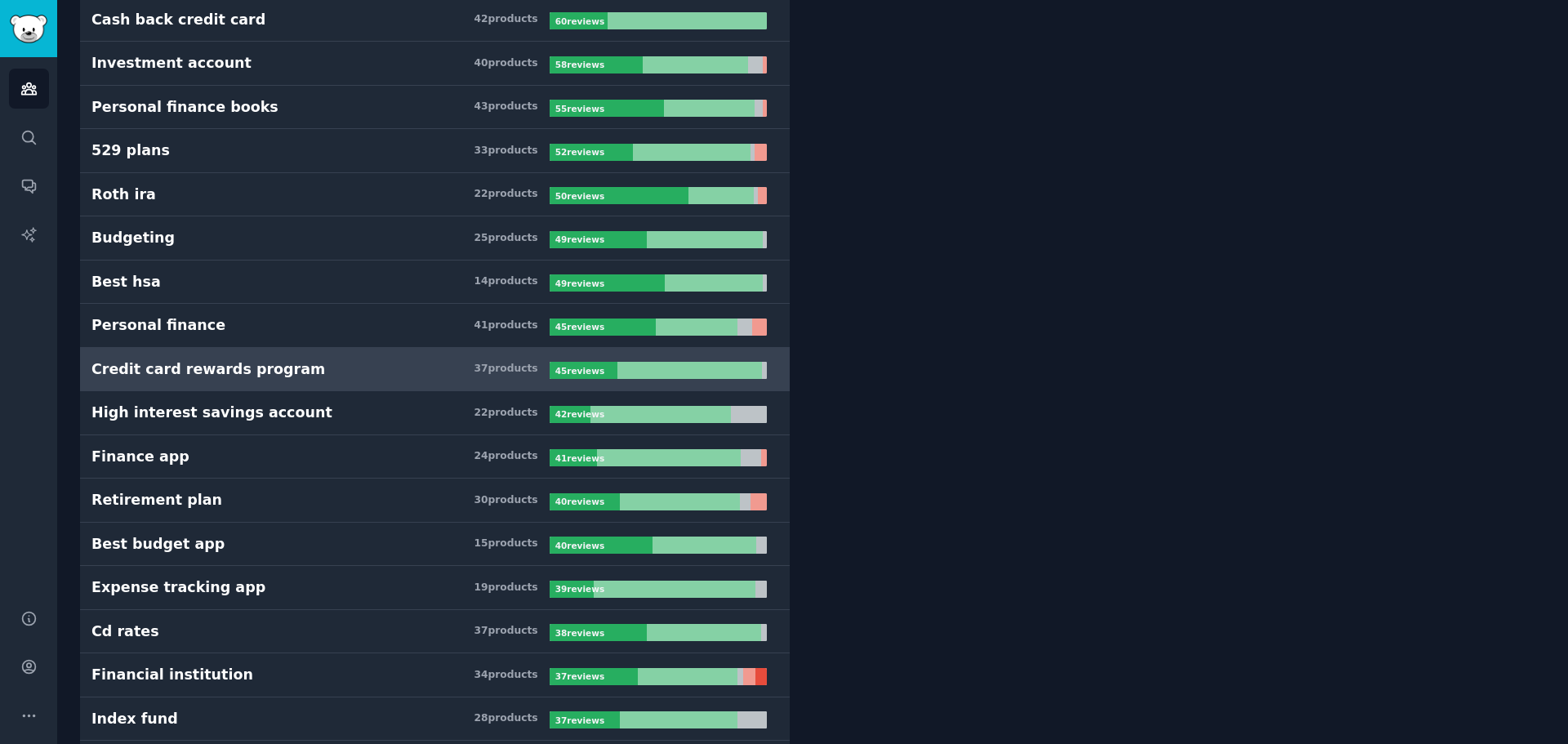
click at [199, 386] on link "Credit card rewards program 37 product s 45 review s" at bounding box center [435, 370] width 710 height 44
click at [210, 375] on div "Credit card rewards program" at bounding box center [208, 369] width 234 height 20
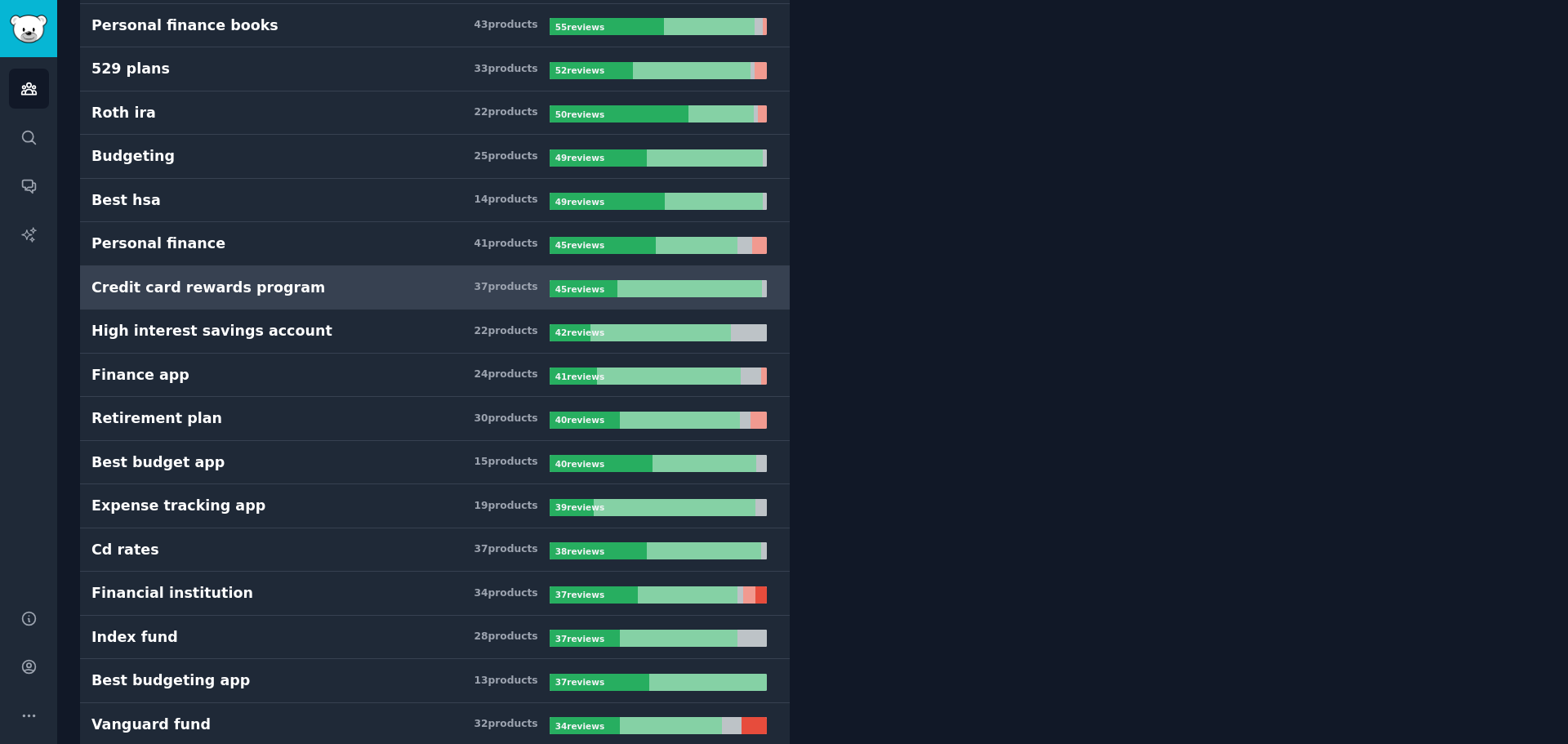
scroll to position [654, 0]
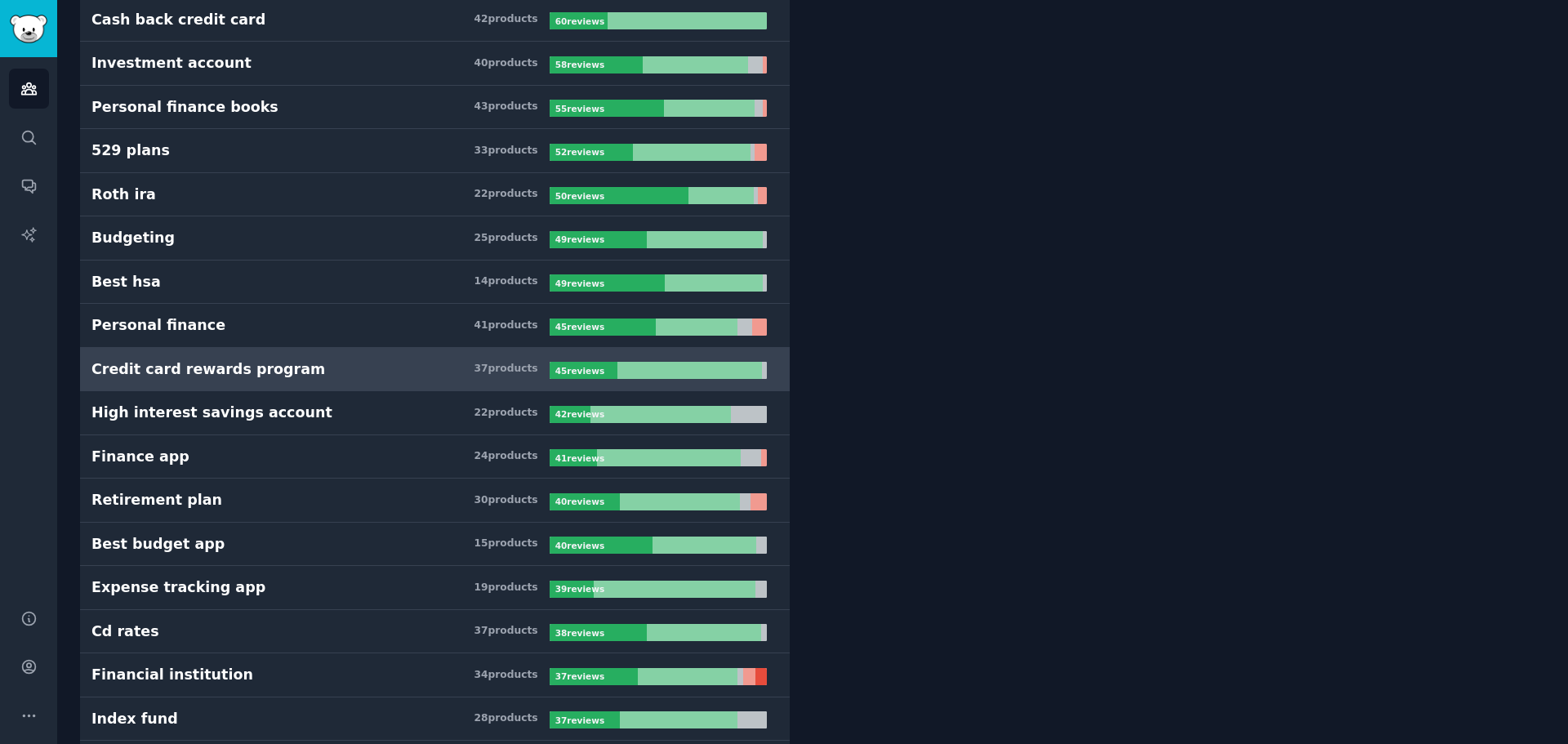
drag, startPoint x: 751, startPoint y: 550, endPoint x: 674, endPoint y: -72, distance: 626.7
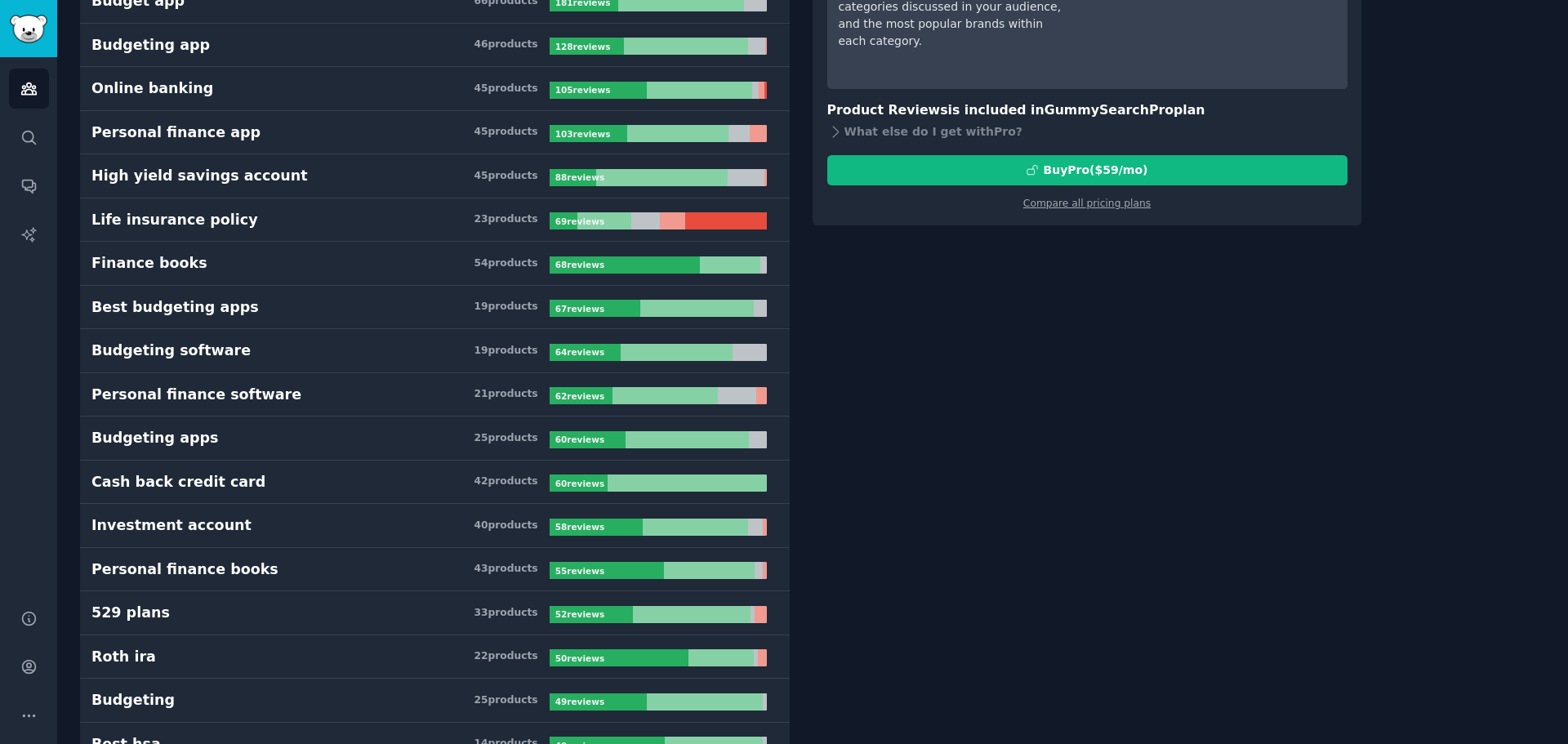
scroll to position [0, 0]
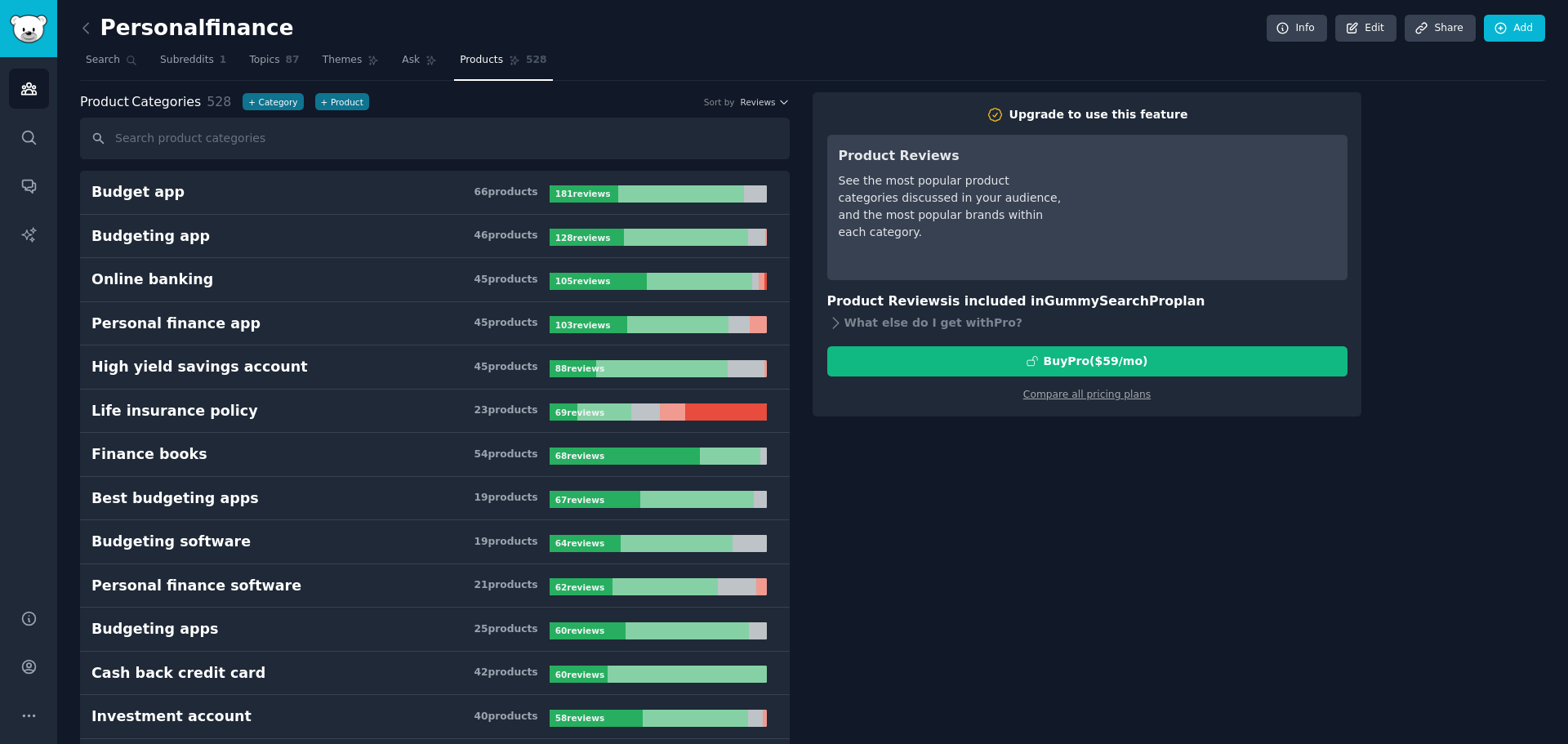
drag, startPoint x: 802, startPoint y: 420, endPoint x: 801, endPoint y: 270, distance: 150.0
click at [753, 102] on span "Reviews" at bounding box center [758, 102] width 35 height 12
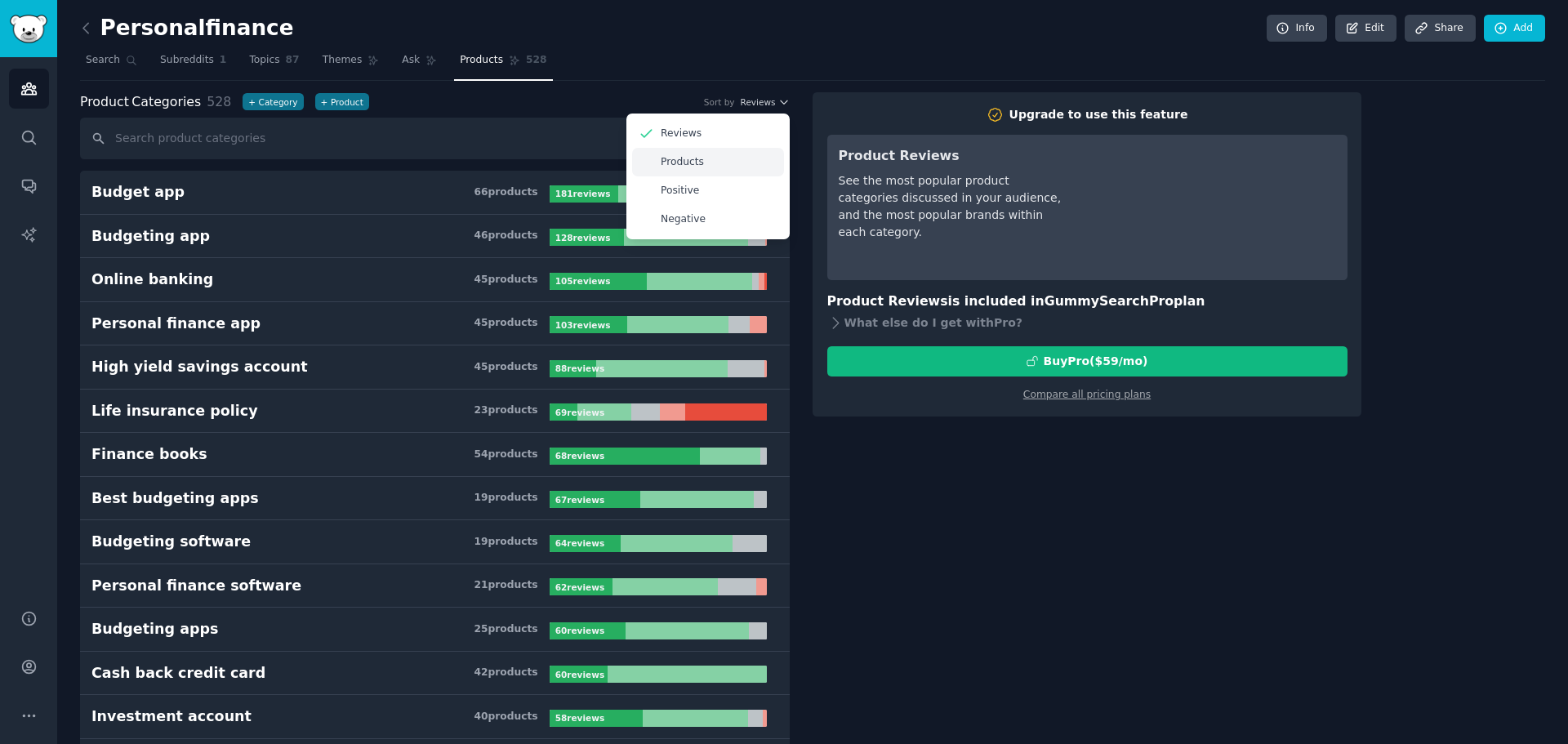
click at [734, 173] on div "Products" at bounding box center [707, 162] width 152 height 28
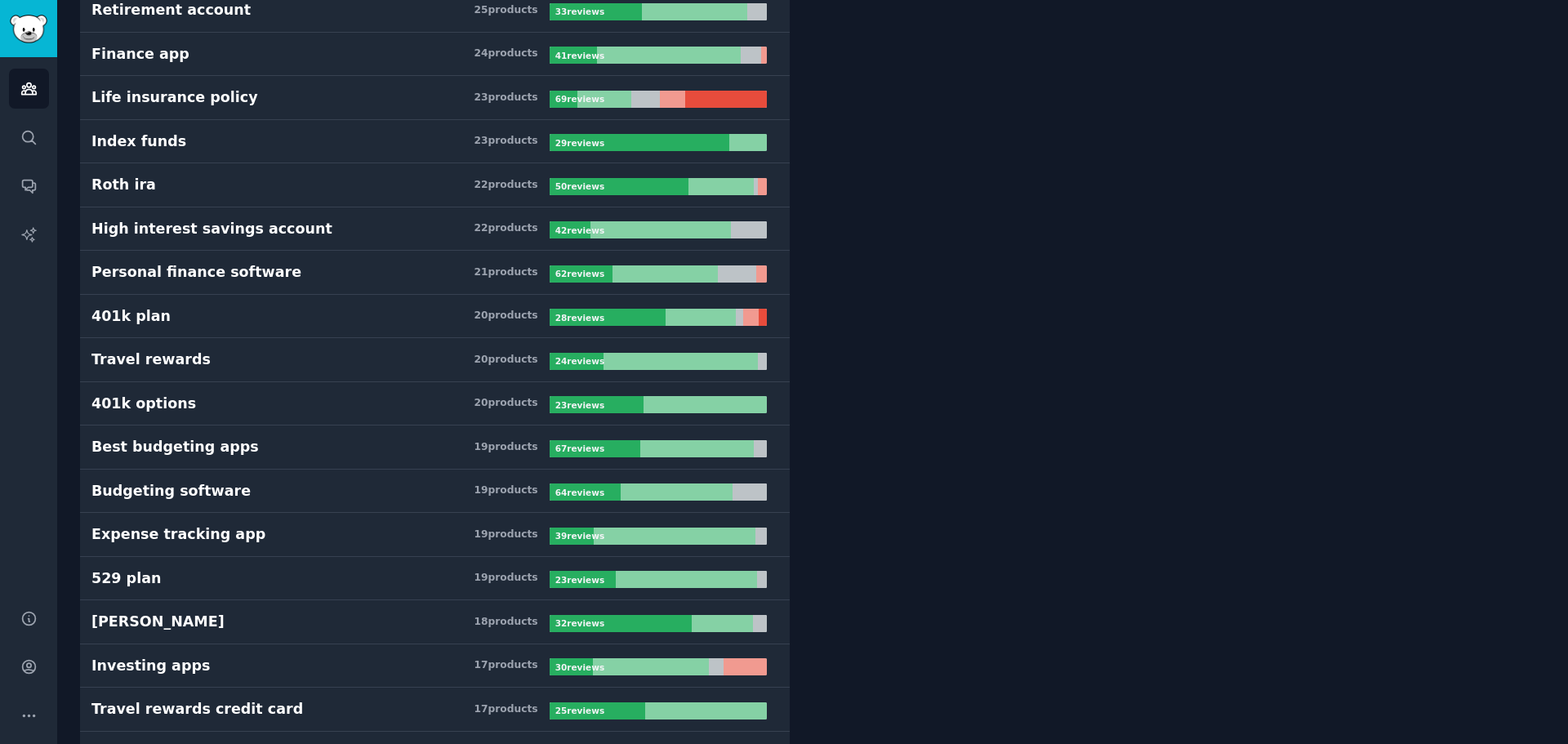
scroll to position [21749, 0]
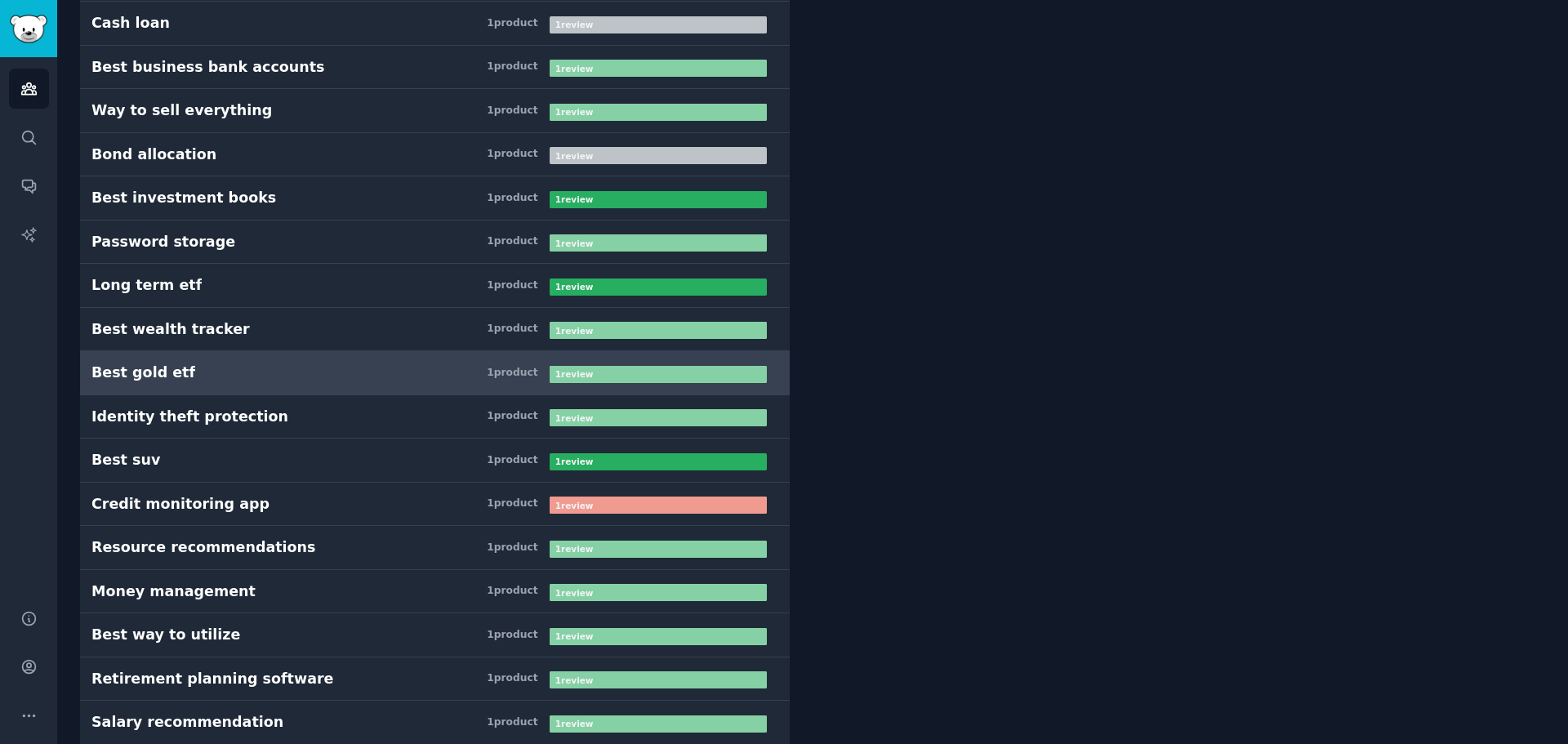
click at [385, 367] on h3 "Best gold etf 1 product" at bounding box center [320, 372] width 458 height 20
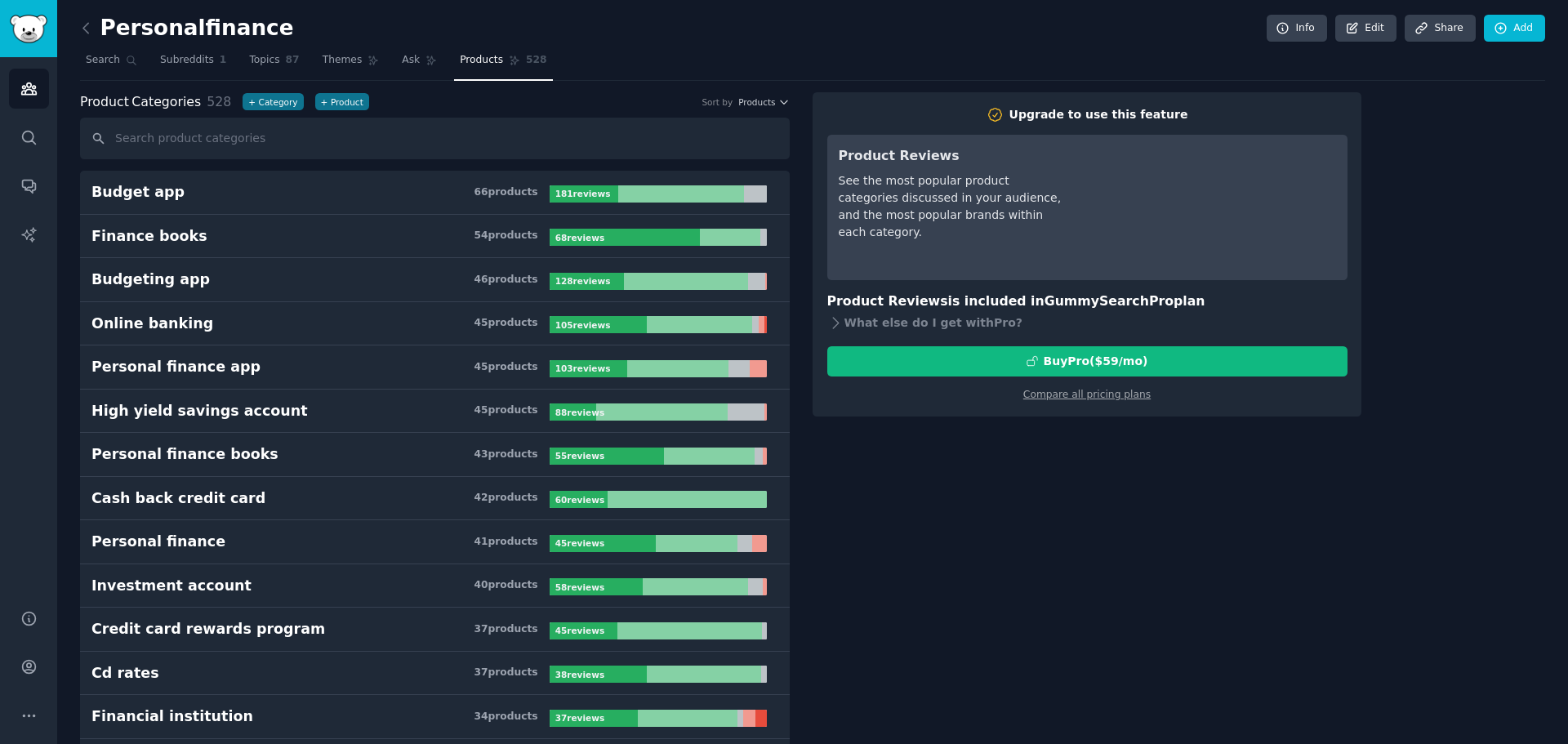
drag, startPoint x: 907, startPoint y: 144, endPoint x: 898, endPoint y: -92, distance: 236.2
click at [193, 62] on span "Subreddits" at bounding box center [187, 60] width 54 height 15
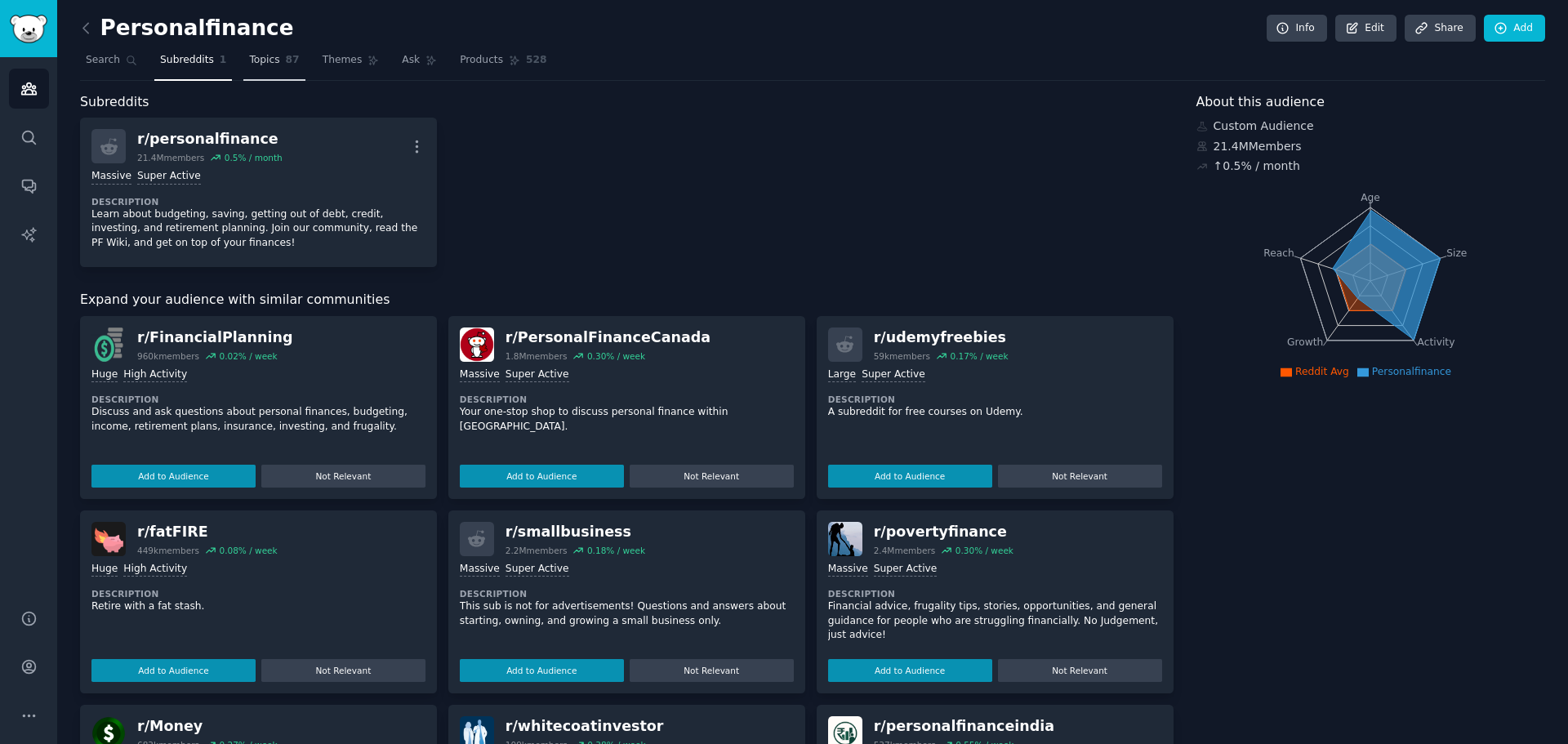
click at [249, 64] on span "Topics" at bounding box center [265, 60] width 30 height 15
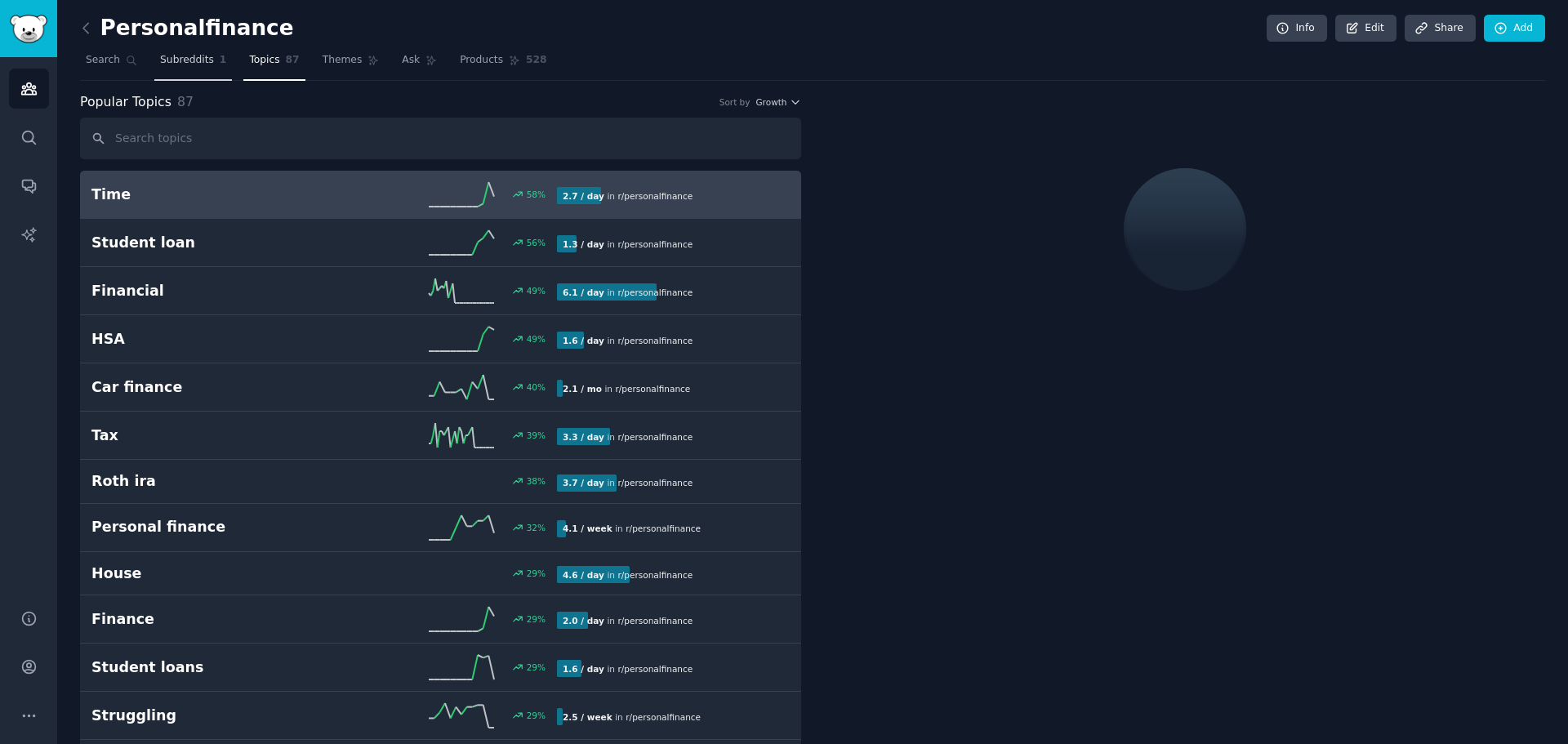
click at [219, 62] on span "1" at bounding box center [223, 60] width 8 height 15
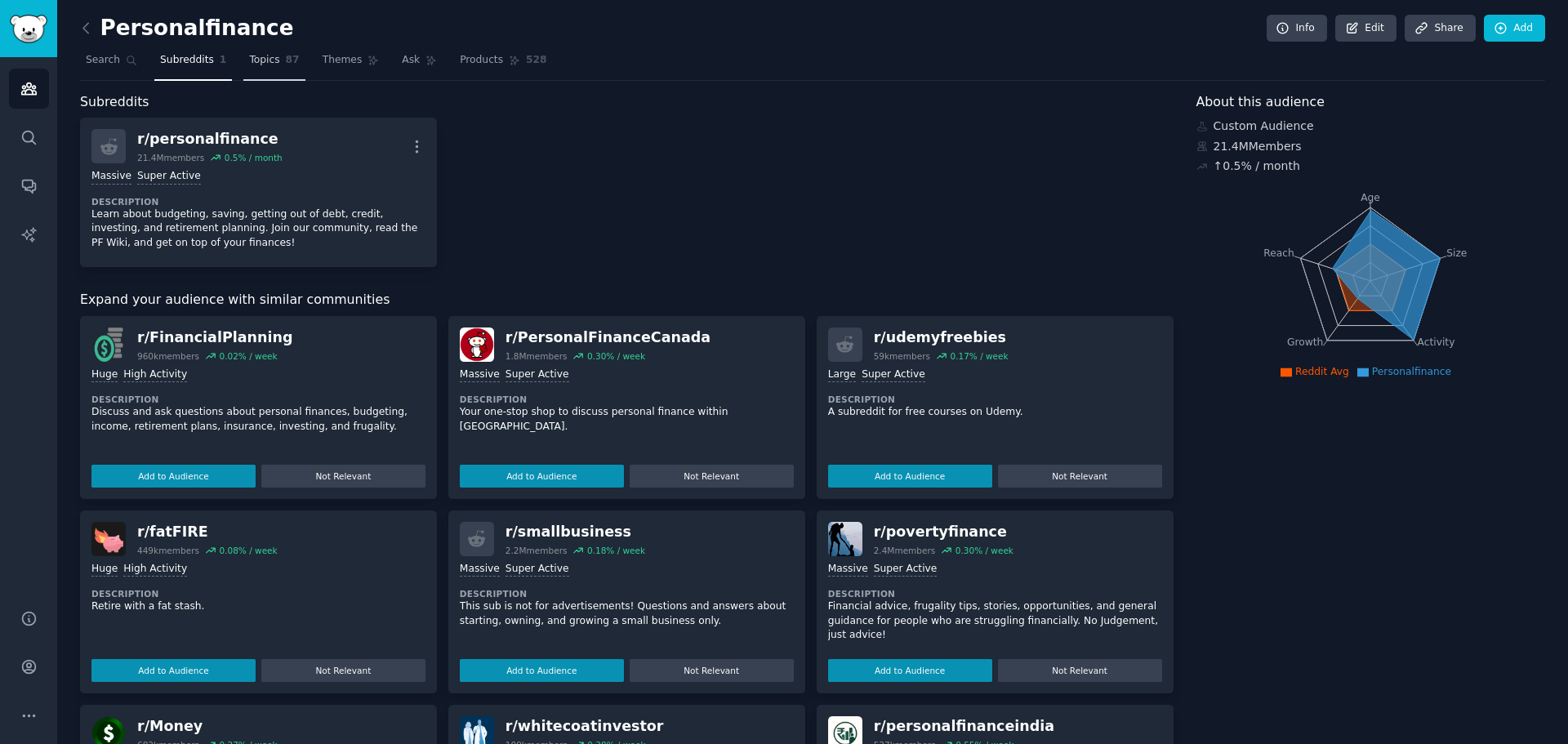
click at [249, 62] on span "Topics" at bounding box center [265, 60] width 30 height 15
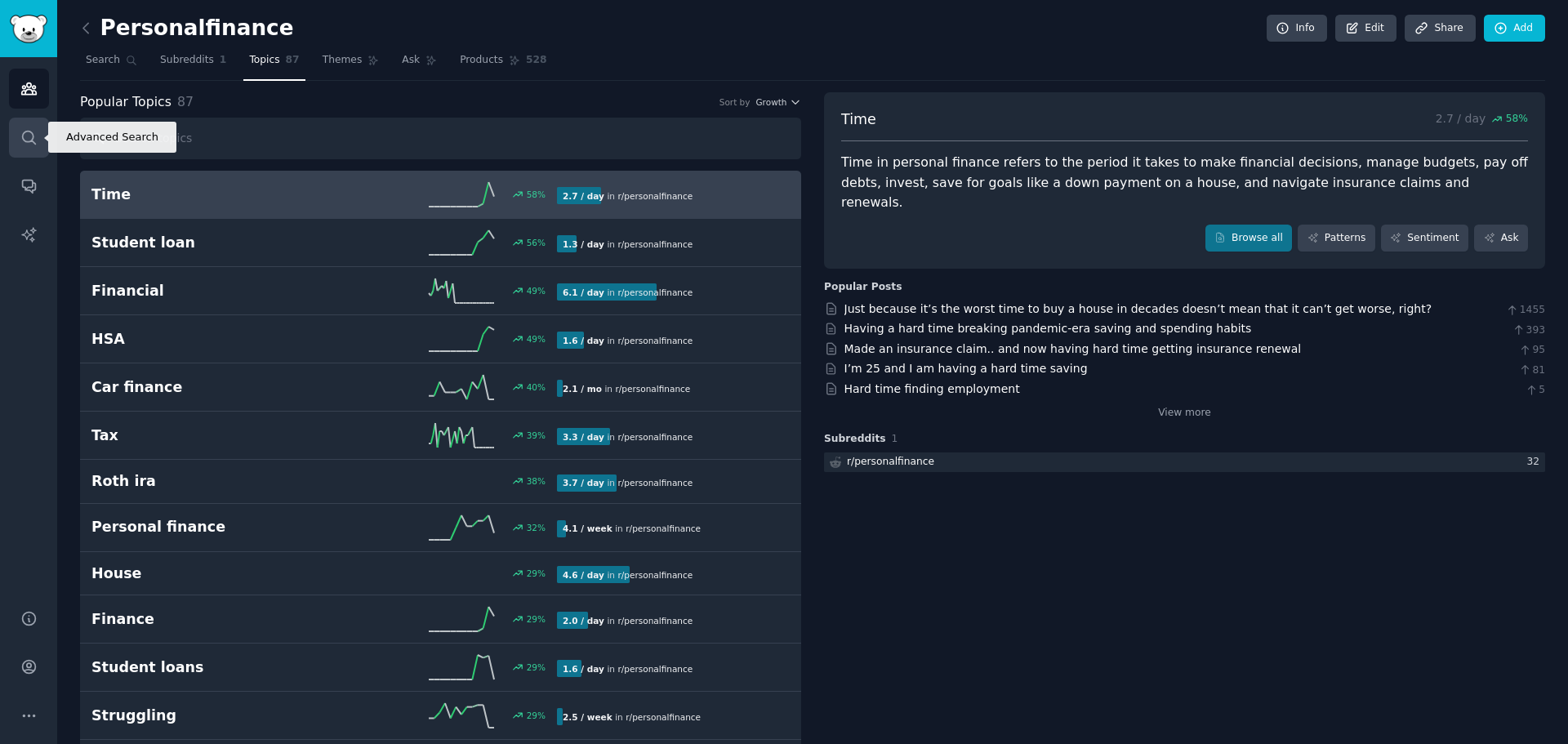
click at [35, 136] on icon "Sidebar" at bounding box center [28, 137] width 17 height 17
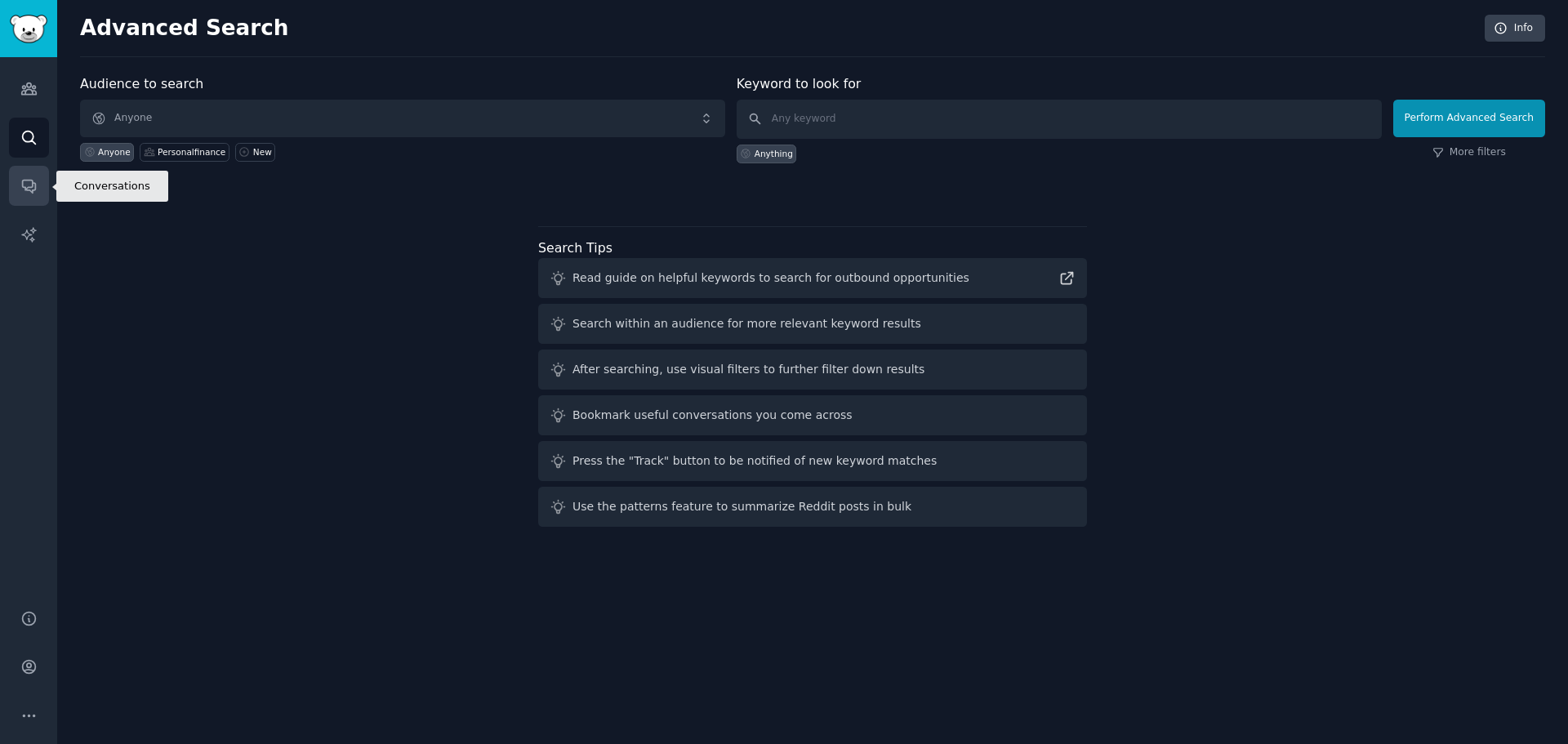
click at [28, 187] on icon "Sidebar" at bounding box center [28, 187] width 13 height 13
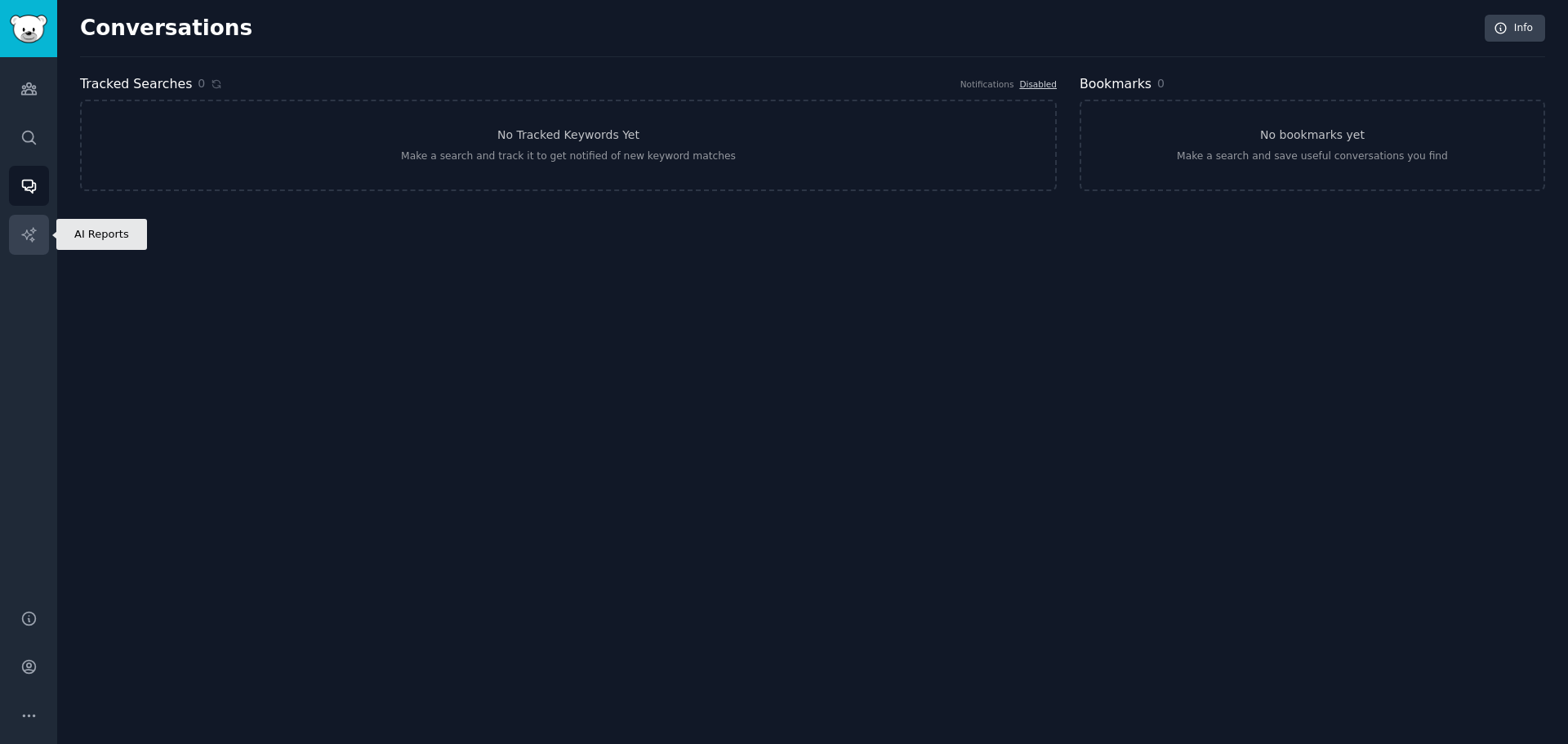
click at [40, 235] on link "AI Reports" at bounding box center [29, 235] width 40 height 40
